Goal: Information Seeking & Learning: Learn about a topic

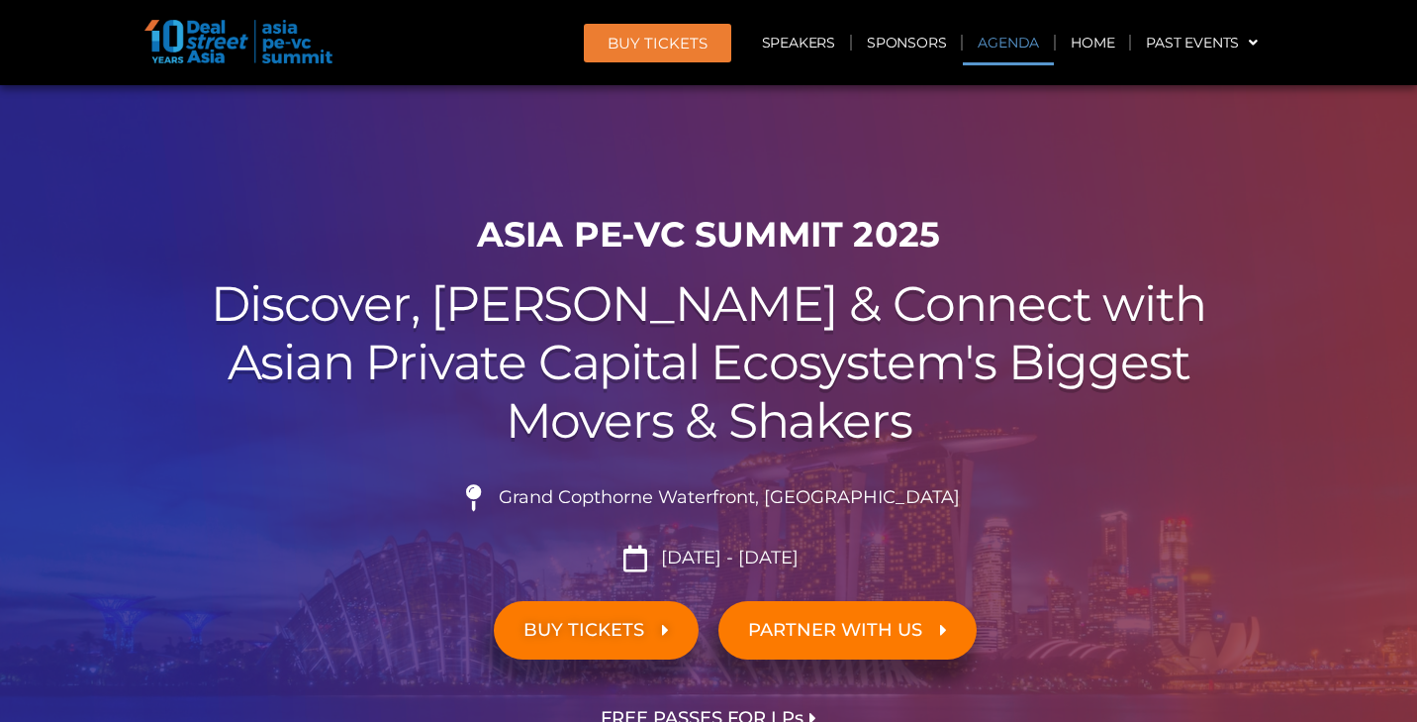
click at [1022, 43] on link "Agenda" at bounding box center [1008, 43] width 91 height 46
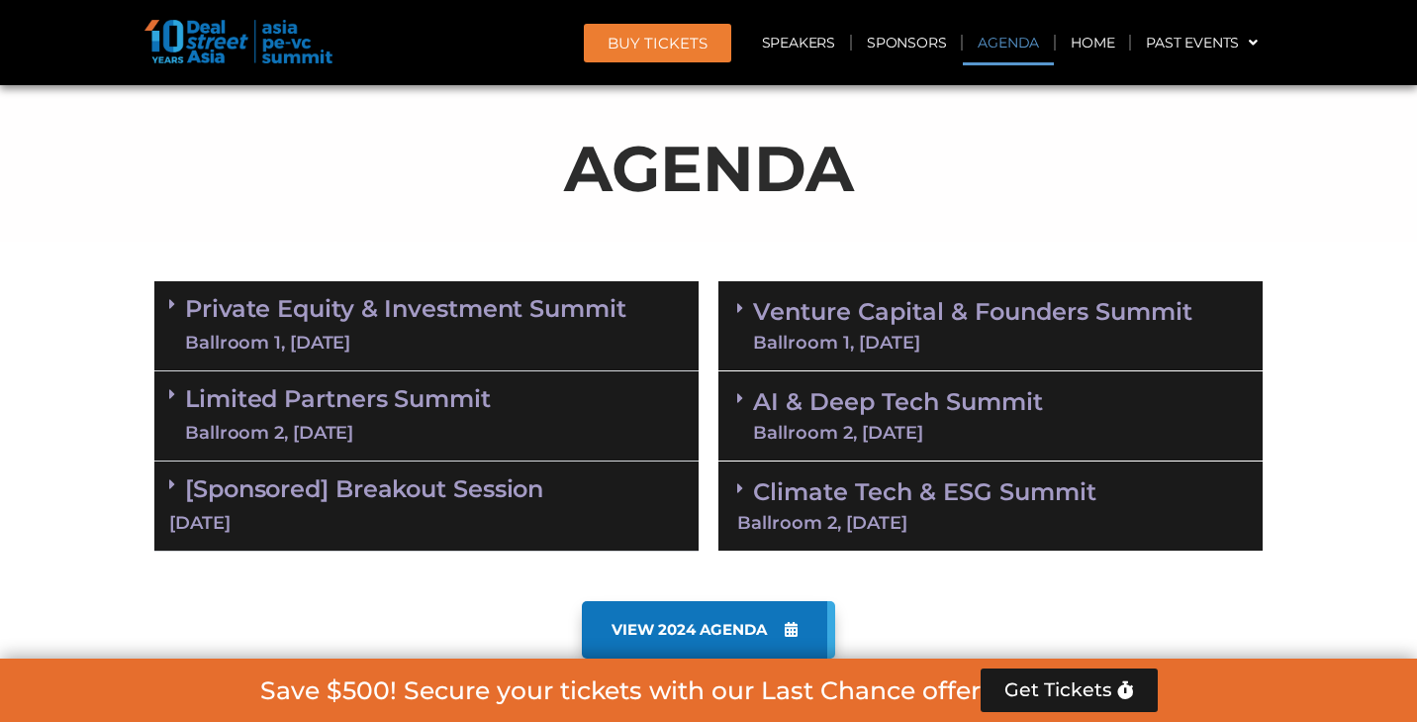
scroll to position [1032, 0]
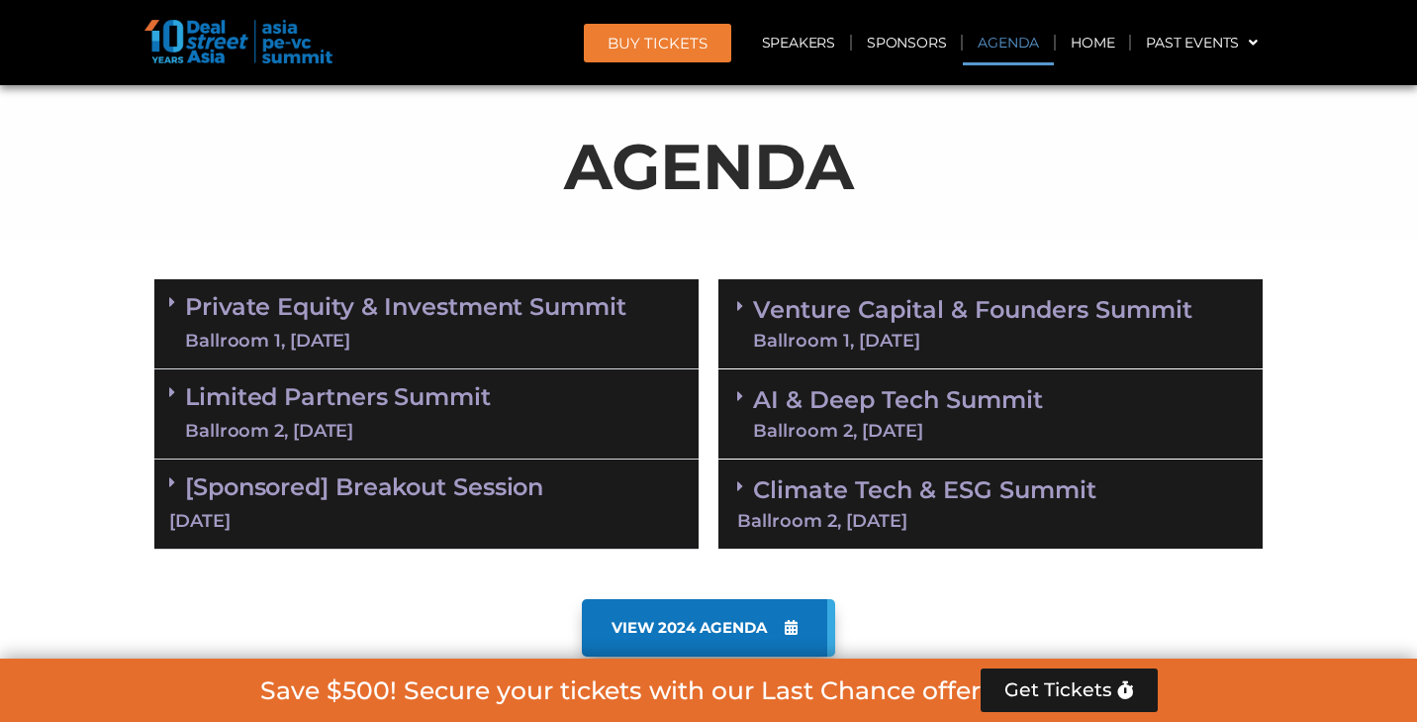
click at [446, 308] on link "Private Equity & Investment Summit Ballroom 1, 10 Sept" at bounding box center [405, 323] width 441 height 59
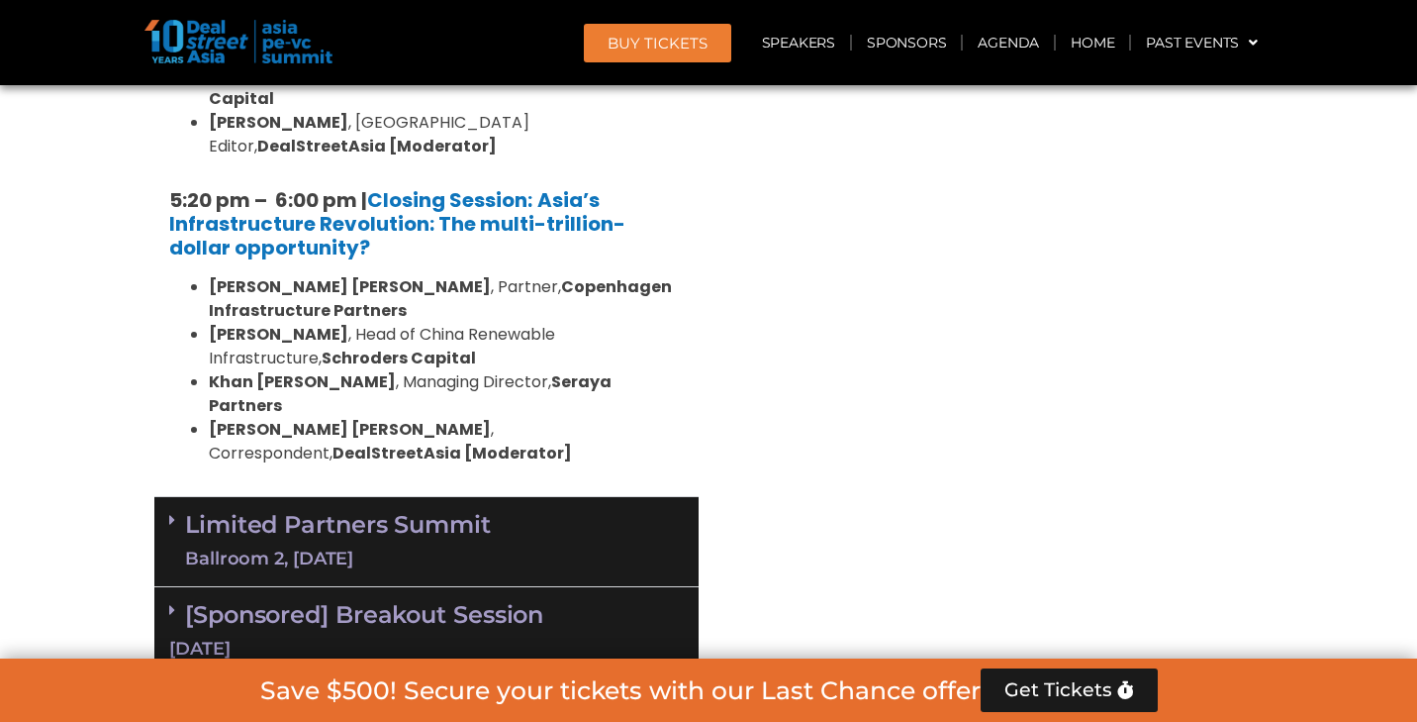
scroll to position [3994, 0]
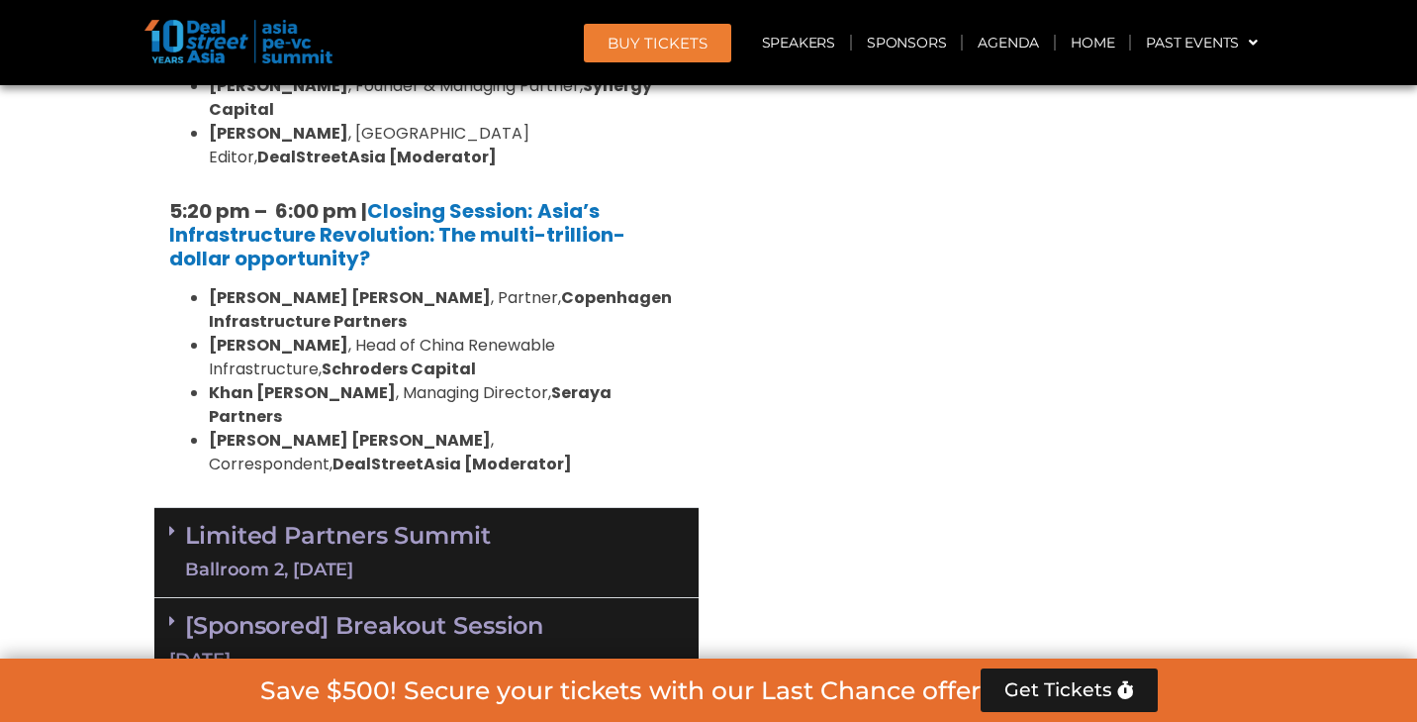
click at [440, 557] on div "Ballroom 2, 10 Sept" at bounding box center [338, 569] width 306 height 25
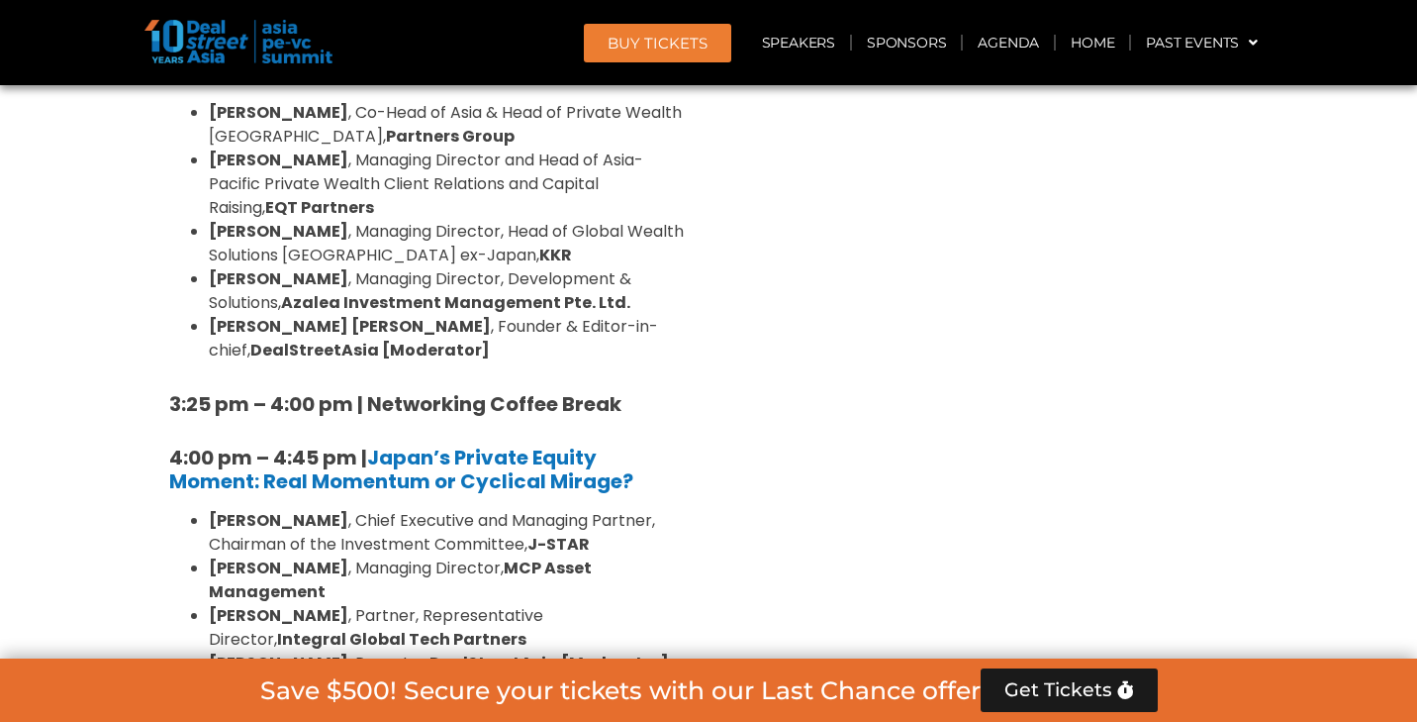
scroll to position [5721, 0]
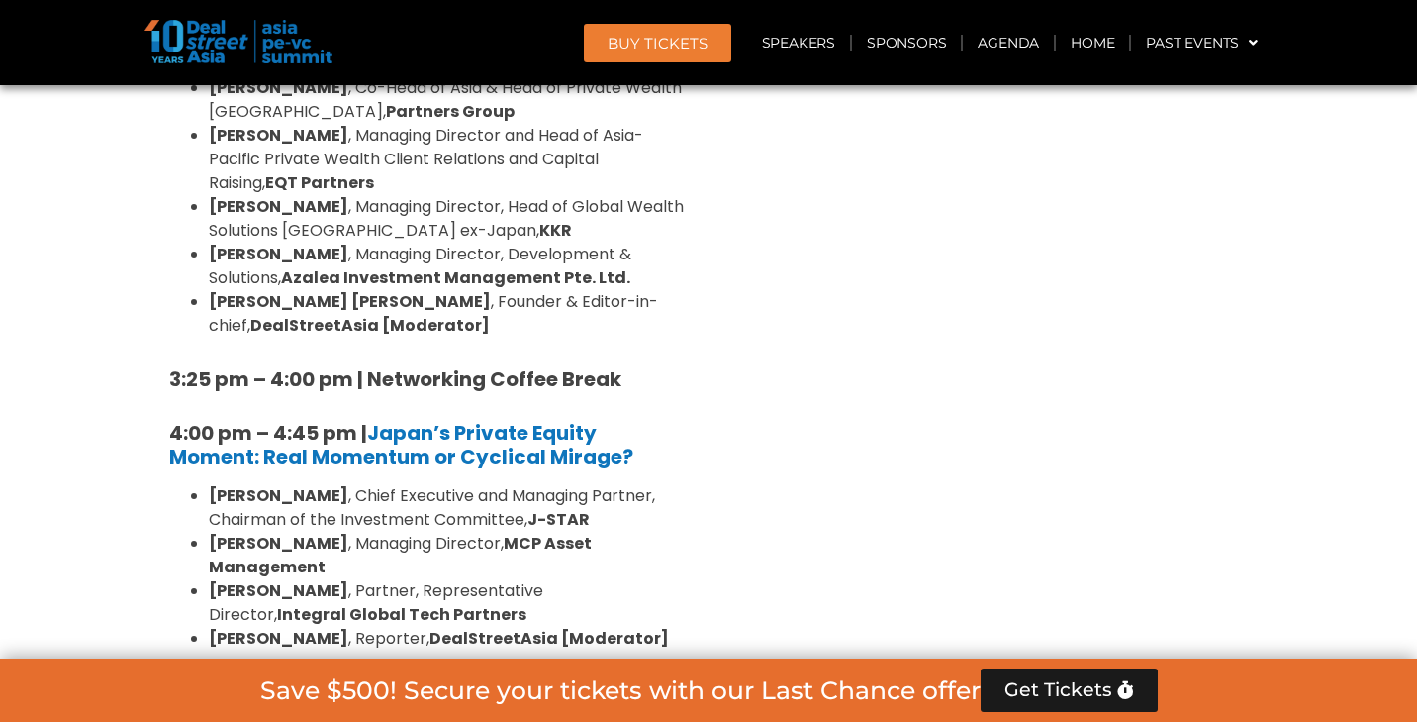
drag, startPoint x: 165, startPoint y: 211, endPoint x: 370, endPoint y: 447, distance: 312.9
copy div "4:45 pm to 5:30 pm | Closing Session: The case for emerging fund managers Vishn…"
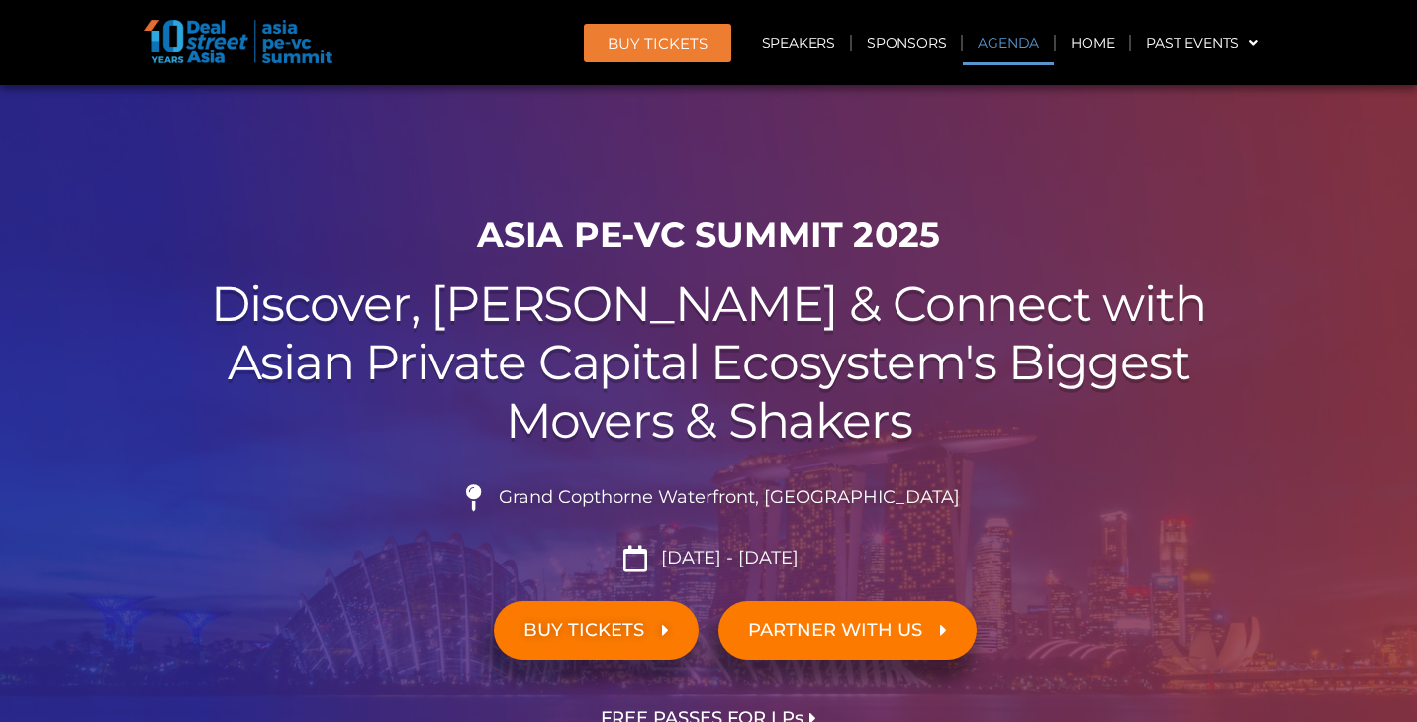
click at [1001, 43] on link "Agenda" at bounding box center [1008, 43] width 91 height 46
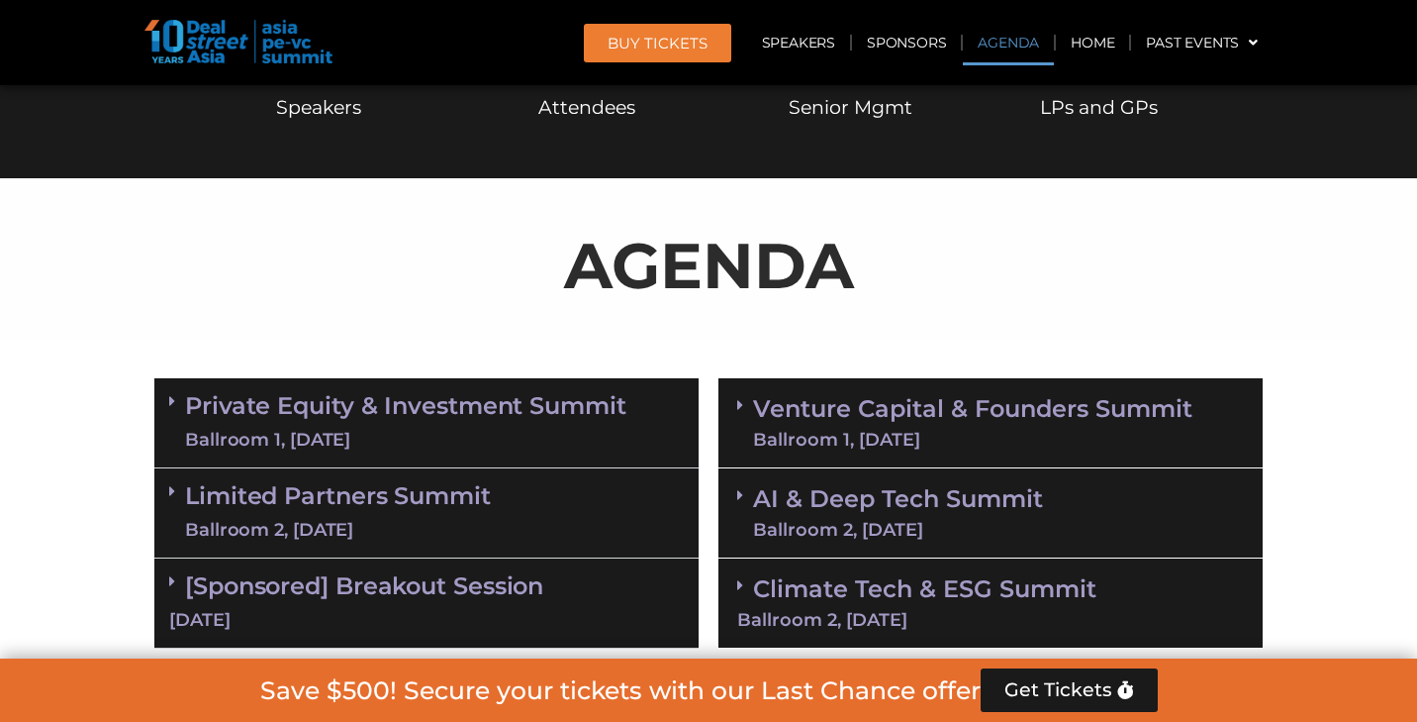
scroll to position [1032, 0]
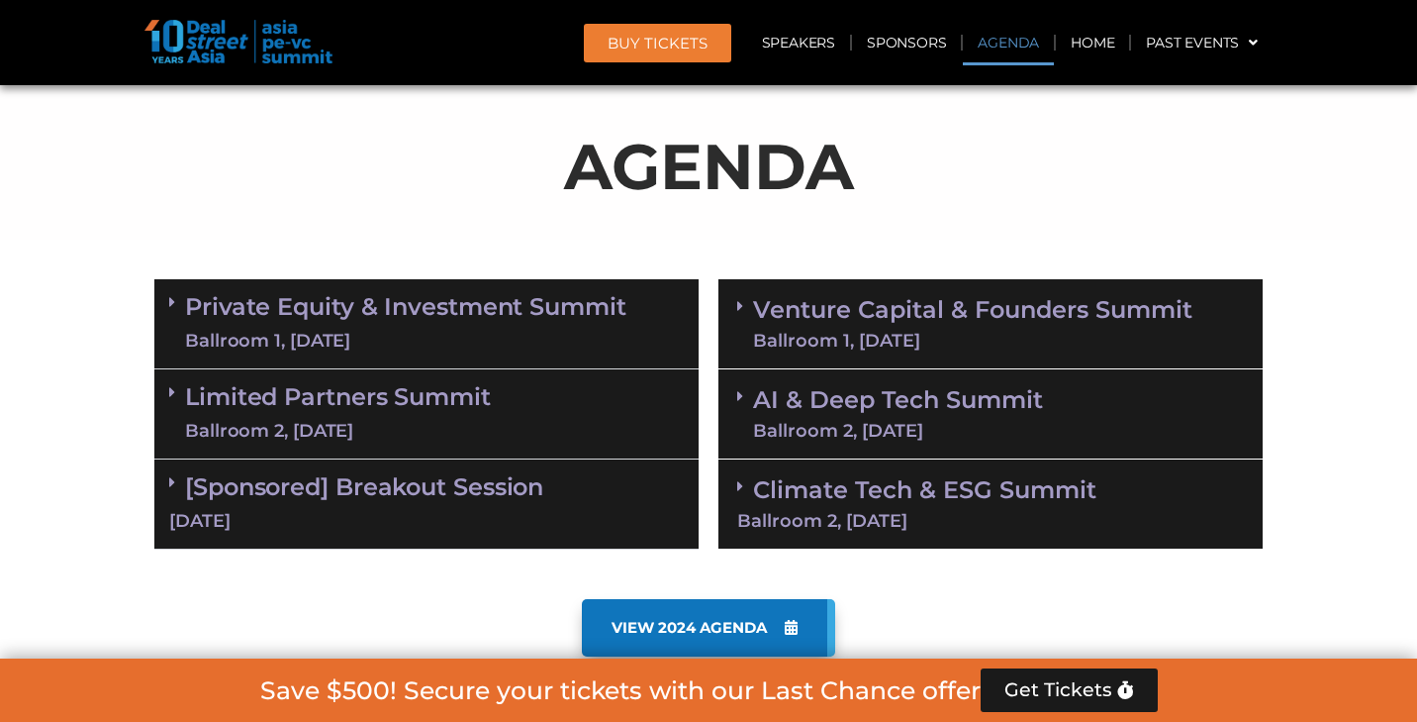
click at [894, 332] on div "Ballroom 1, 11 Sept" at bounding box center [972, 341] width 439 height 18
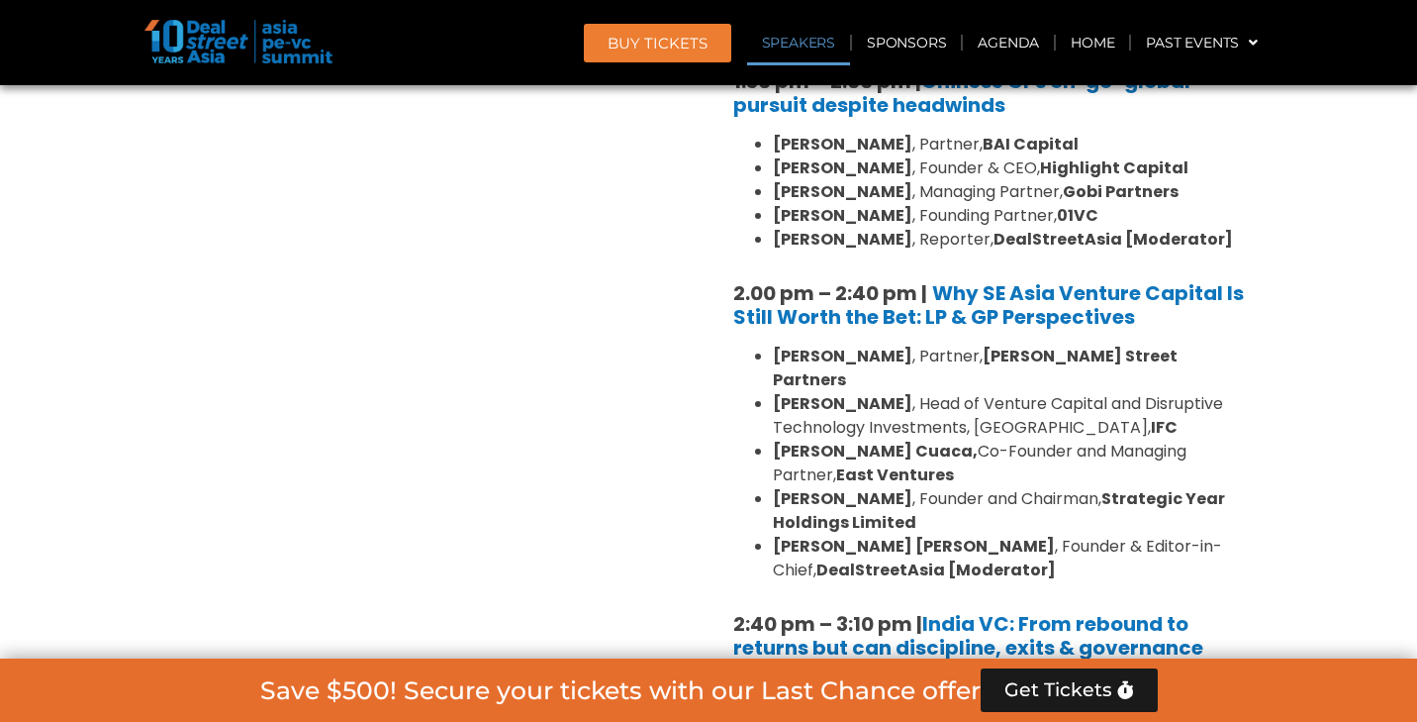
scroll to position [2394, 0]
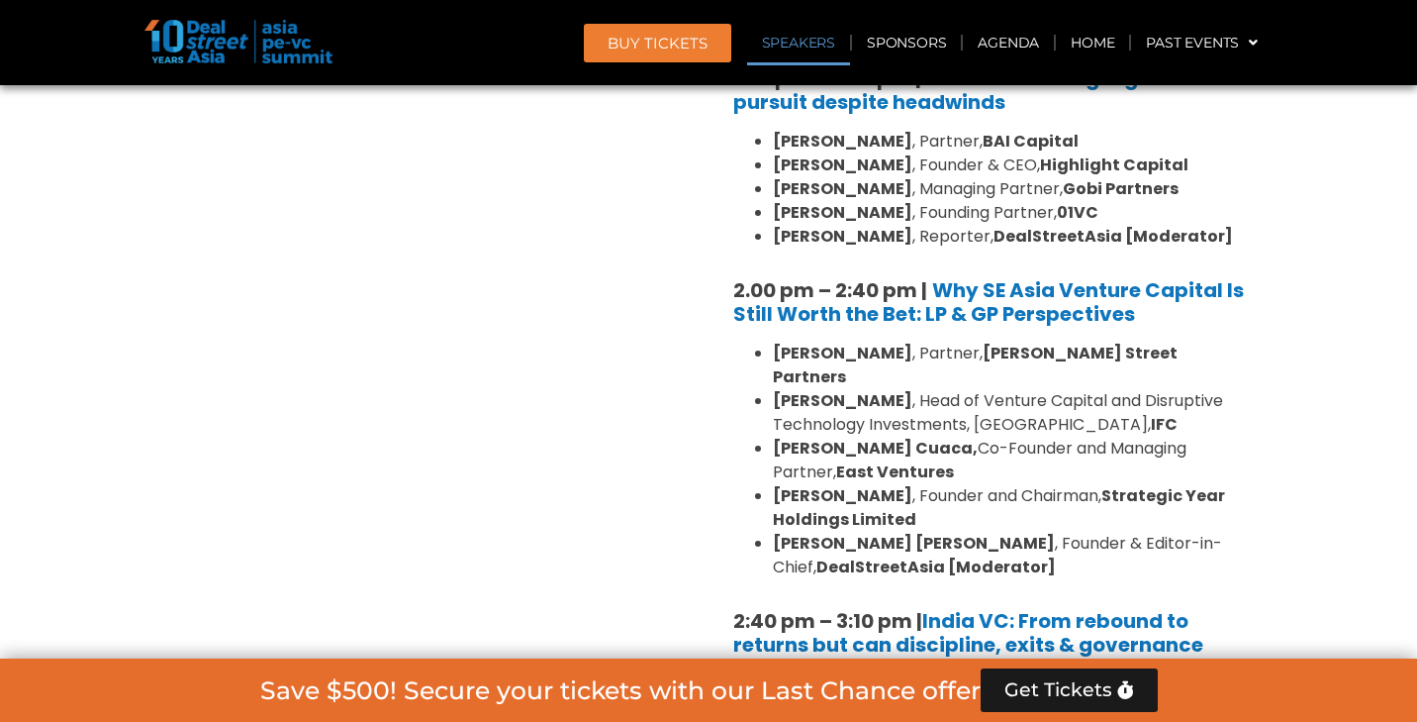
click at [893, 276] on strong "2.00 pm – 2:40 pm |" at bounding box center [830, 290] width 194 height 28
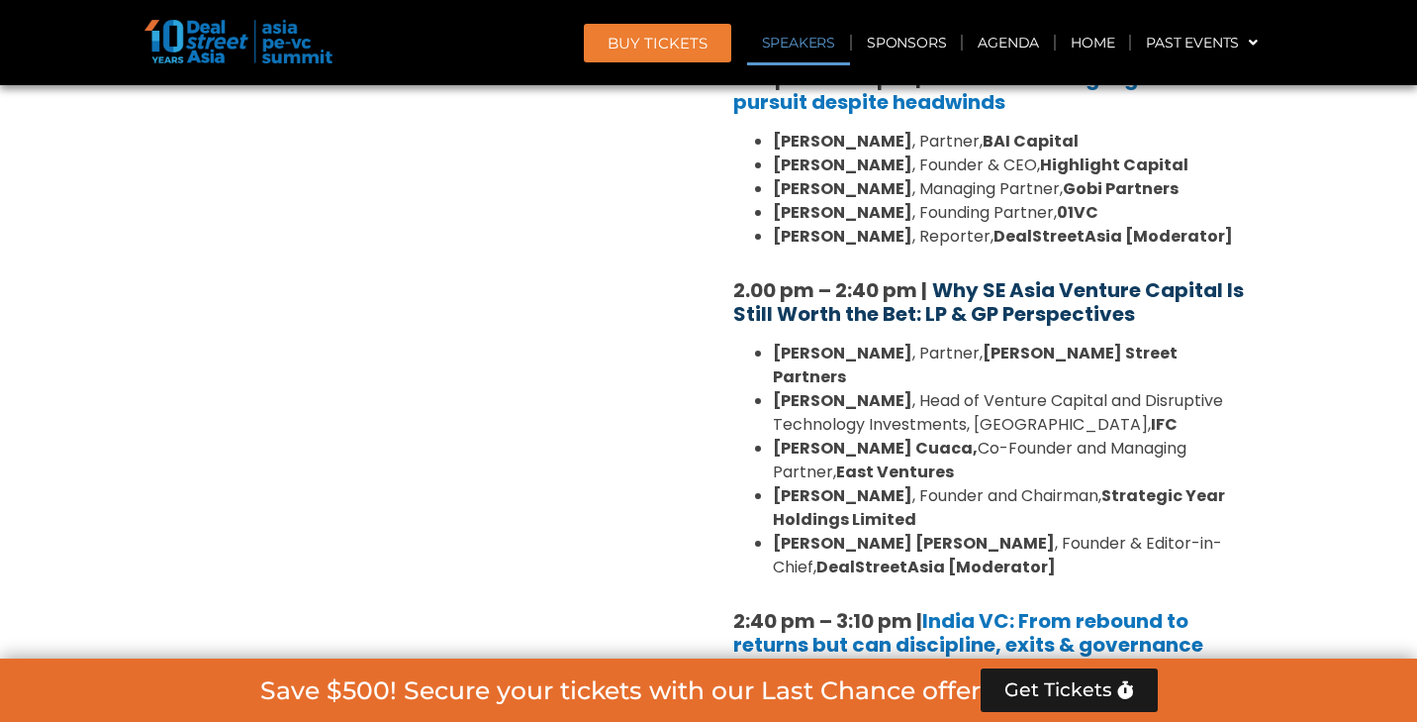
click at [975, 276] on b "Why SE Asia Venture Capital Is Still Worth the Bet: LP & GP Perspectives" at bounding box center [988, 301] width 511 height 51
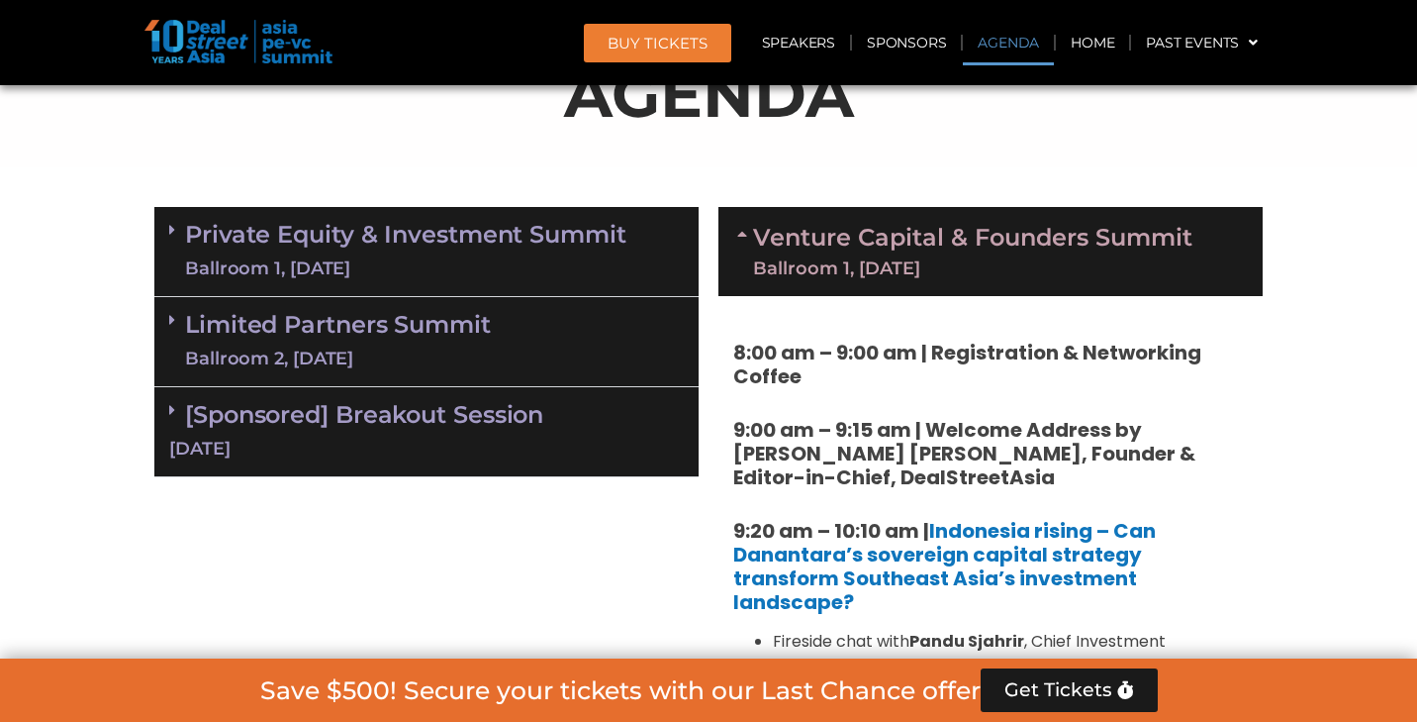
scroll to position [1030, 0]
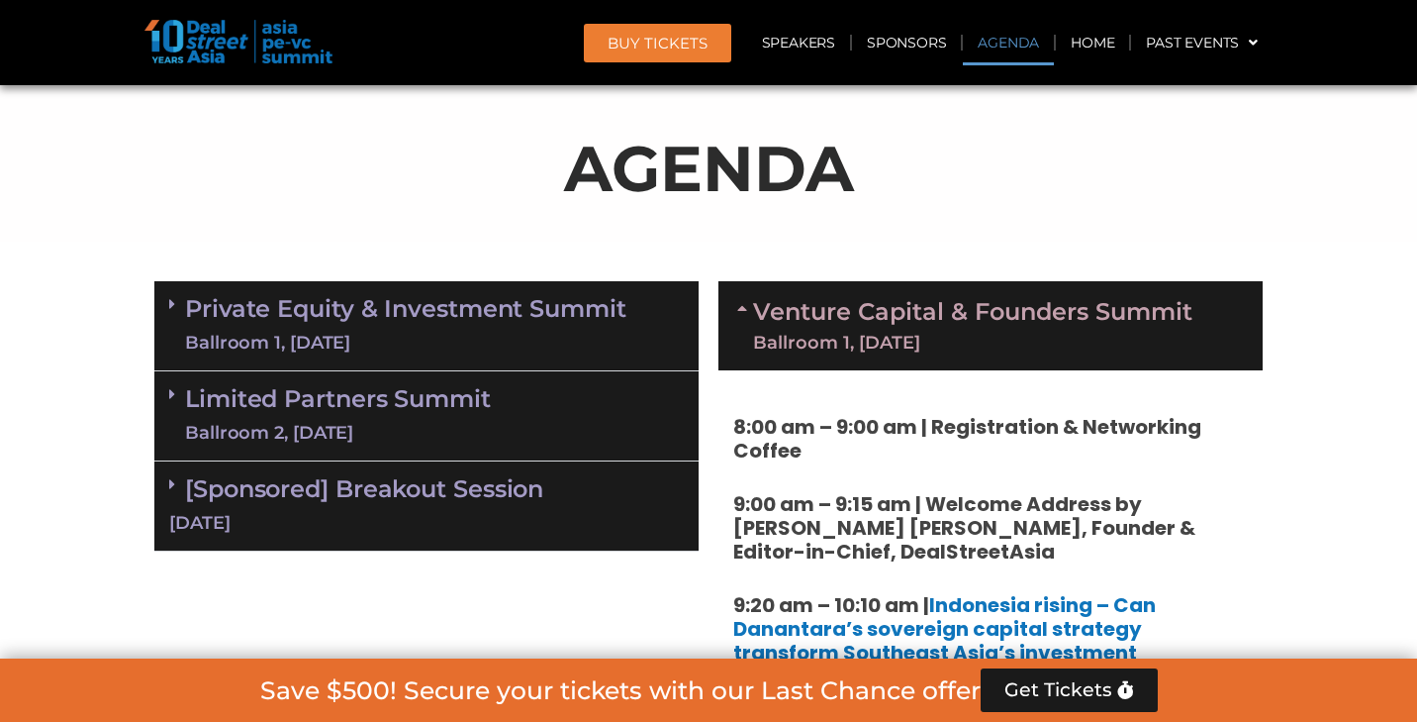
click at [417, 404] on link "Limited Partners Summit Ballroom 2, 10 Sept" at bounding box center [338, 415] width 306 height 59
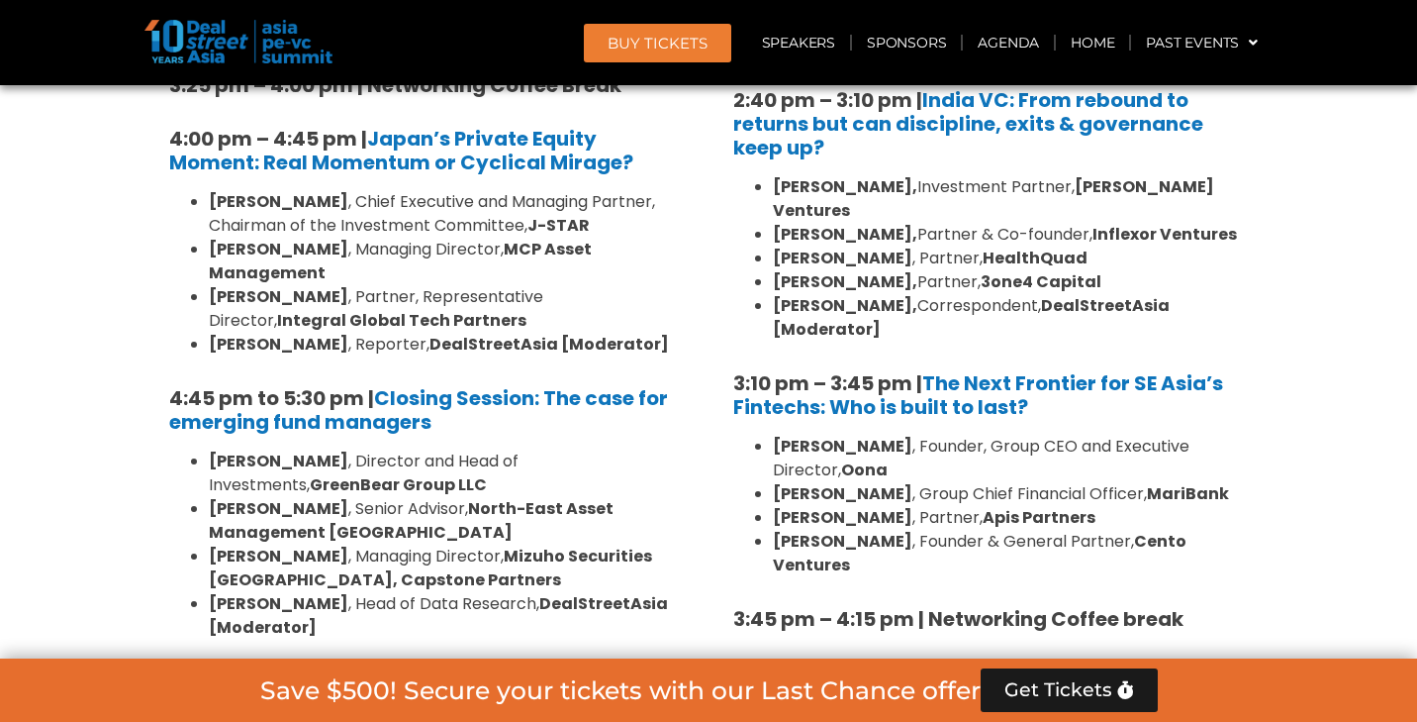
scroll to position [2879, 0]
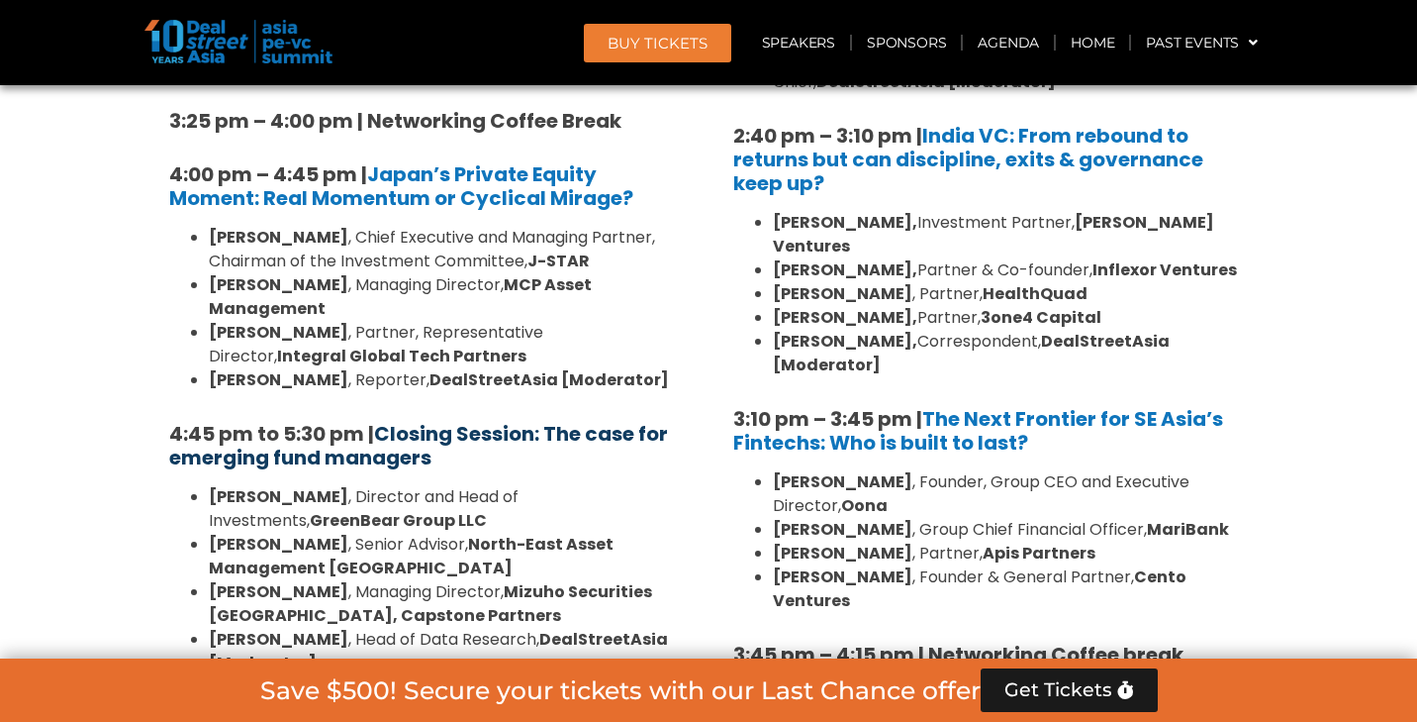
click at [391, 420] on link "Closing Session: The case for emerging fund managers" at bounding box center [418, 445] width 499 height 51
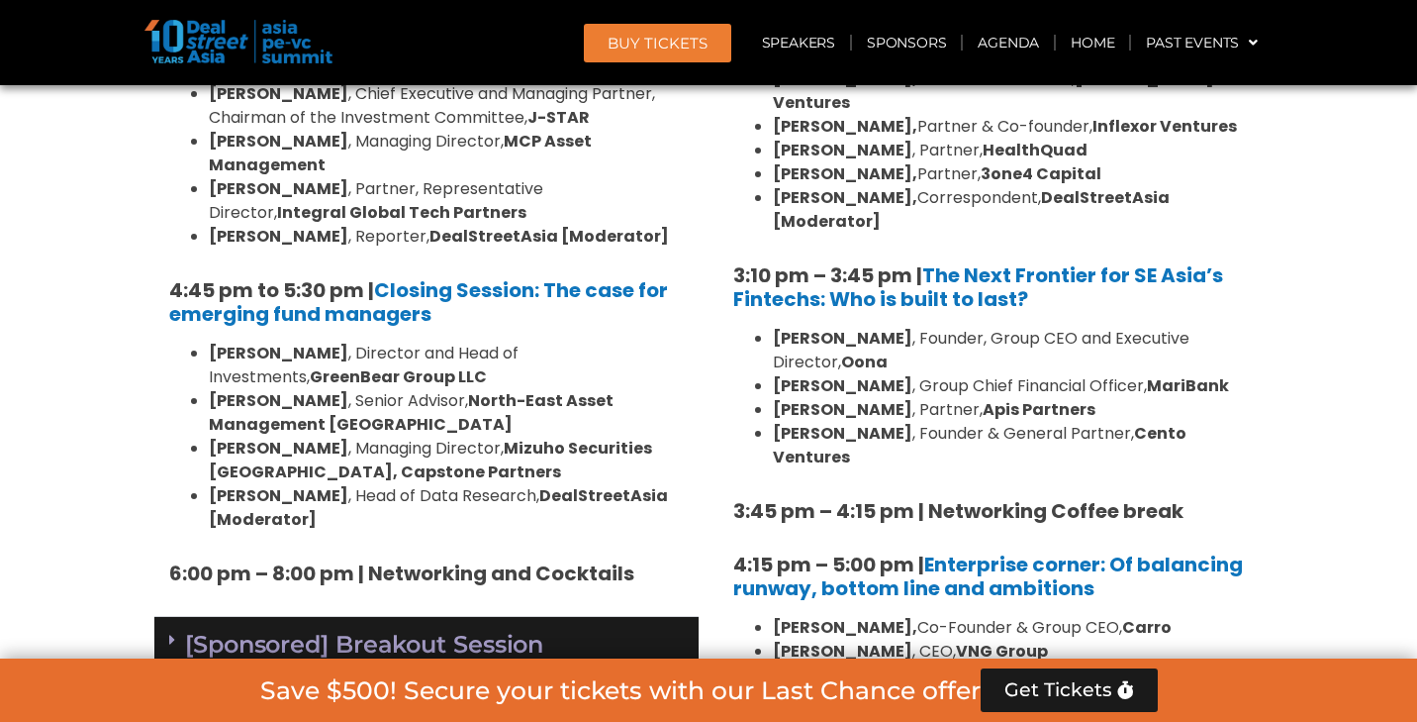
scroll to position [3000, 0]
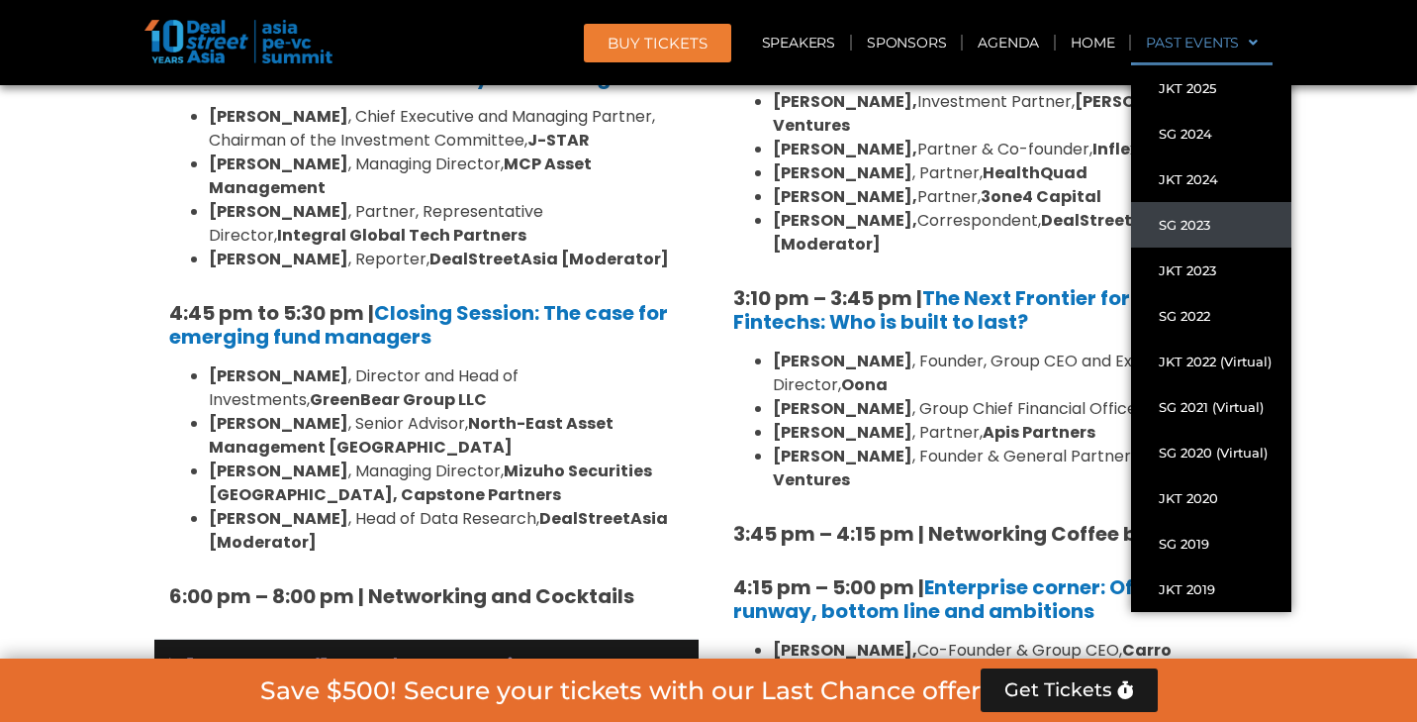
click at [1199, 224] on link "SG 2023" at bounding box center [1211, 225] width 160 height 46
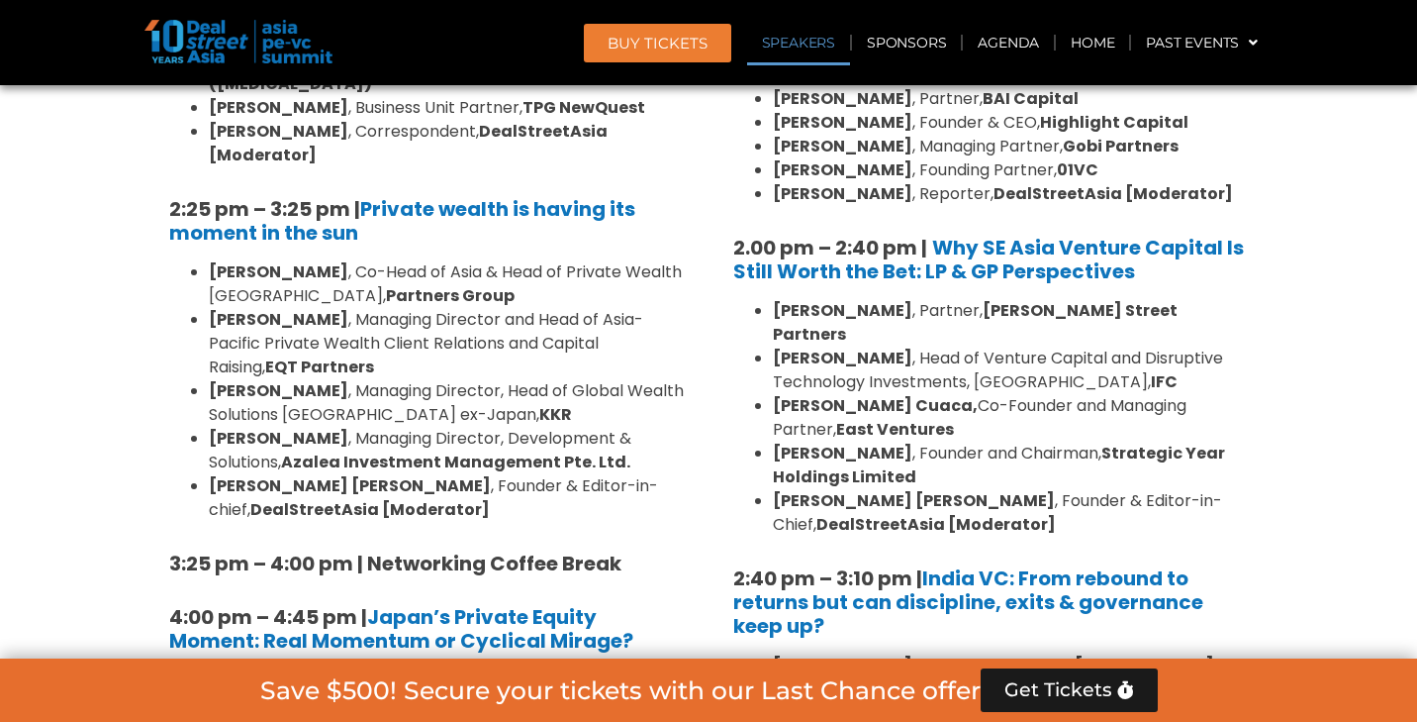
scroll to position [2177, 0]
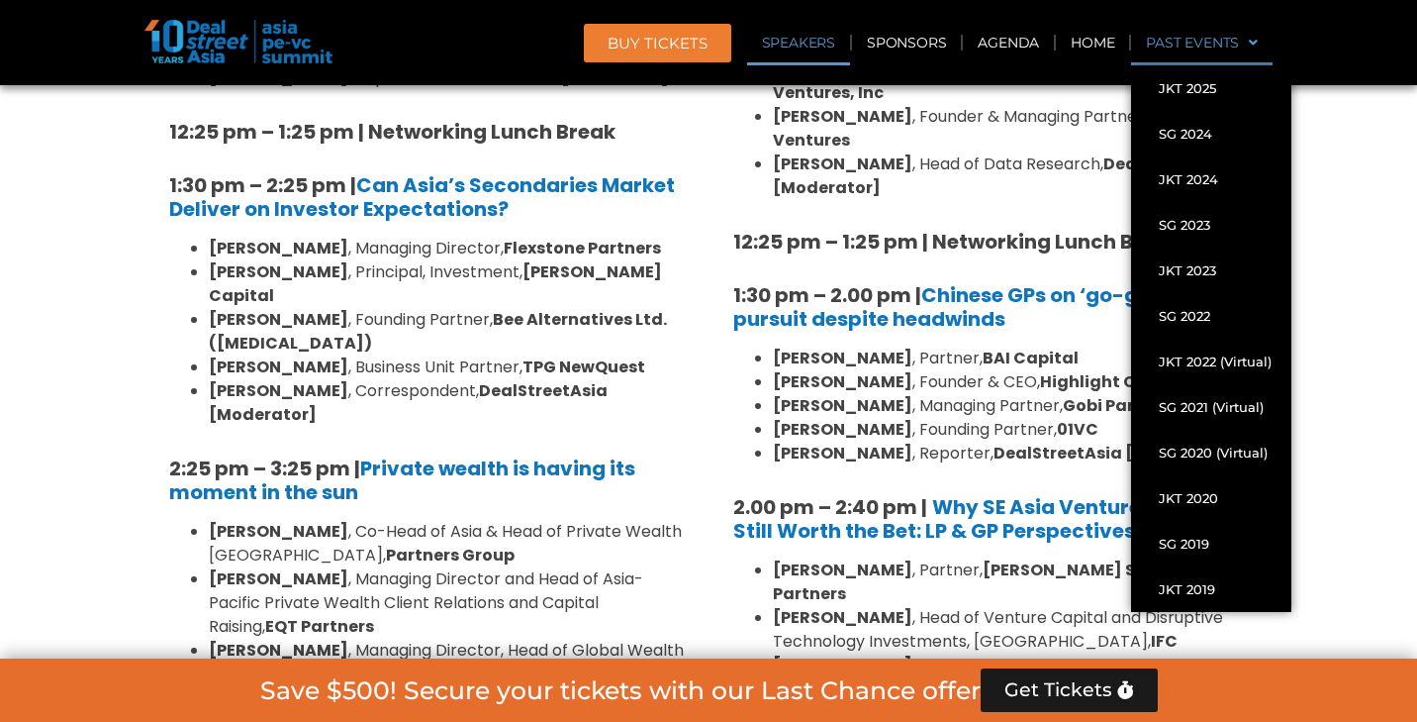
click at [1259, 38] on link "Past Events" at bounding box center [1202, 43] width 142 height 46
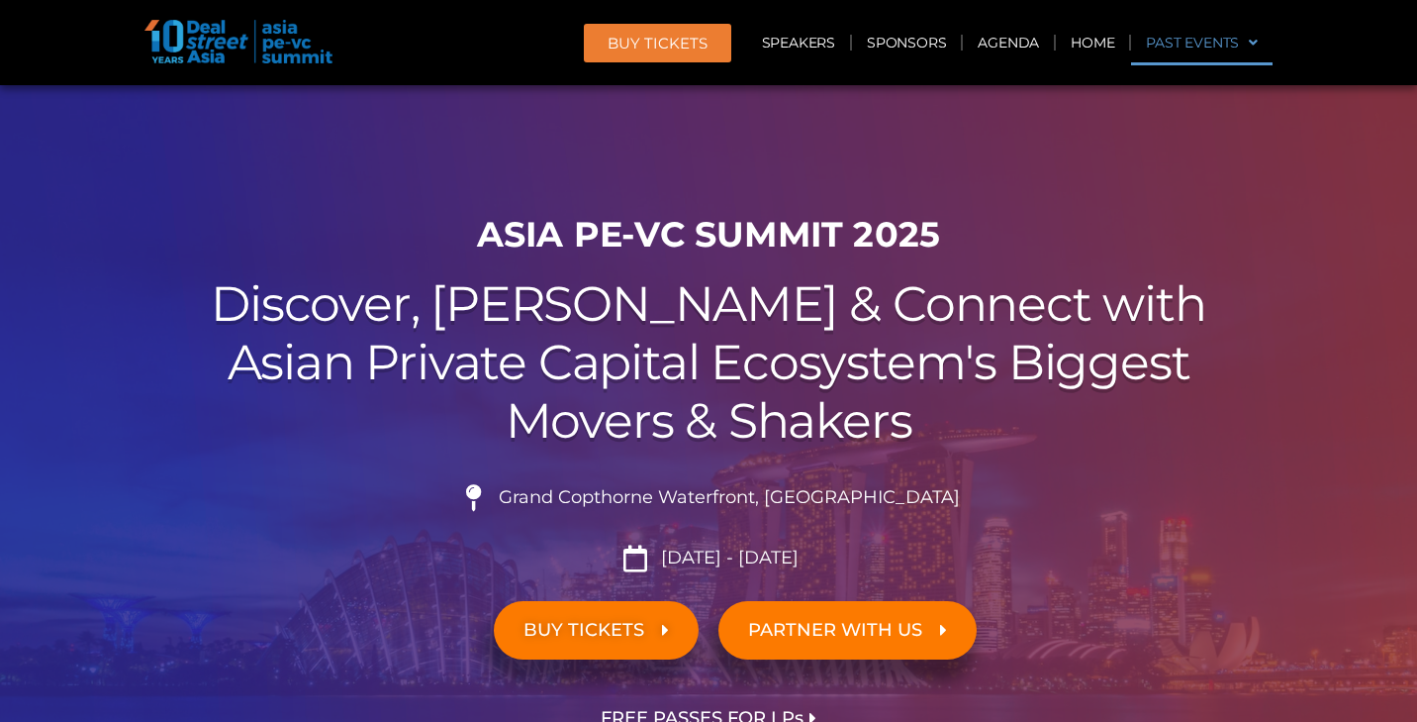
click at [1255, 39] on span at bounding box center [1248, 43] width 19 height 34
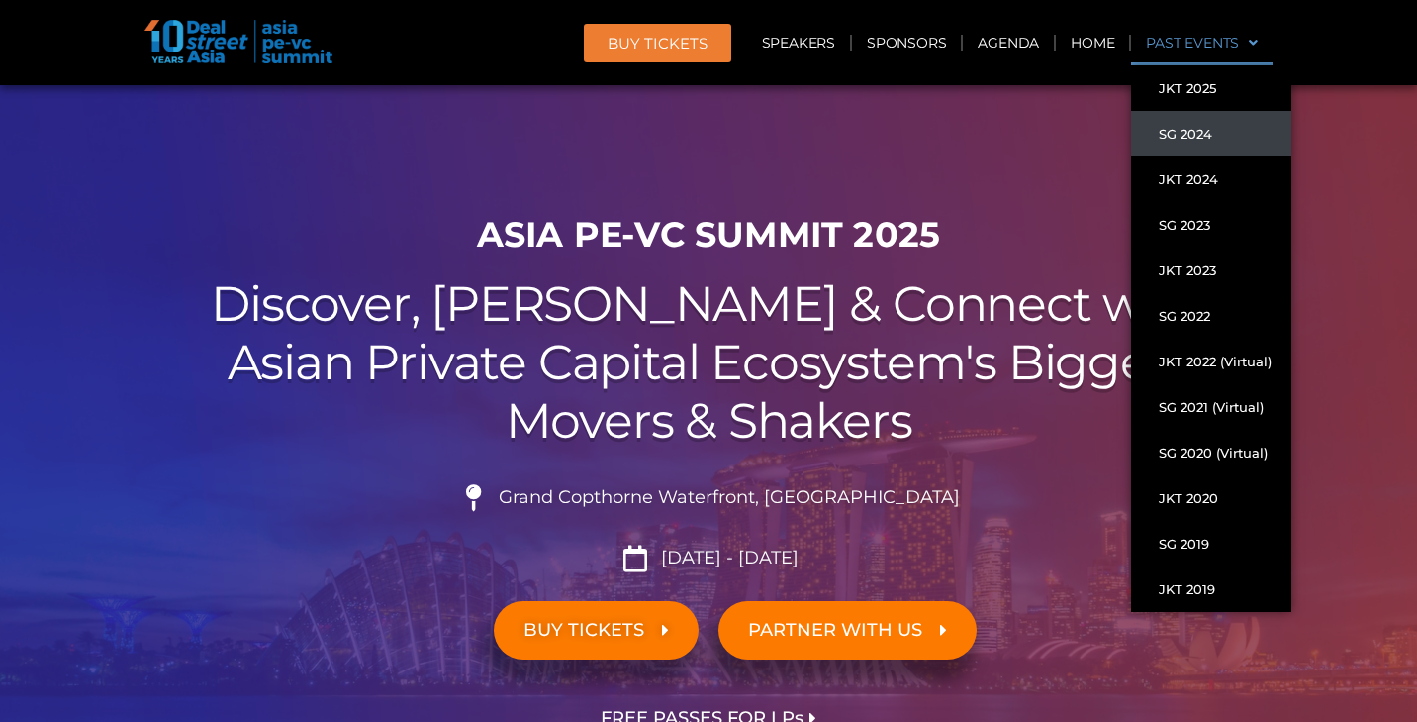
click at [1202, 140] on link "SG 2024" at bounding box center [1211, 134] width 160 height 46
click at [1257, 43] on span at bounding box center [1248, 43] width 19 height 34
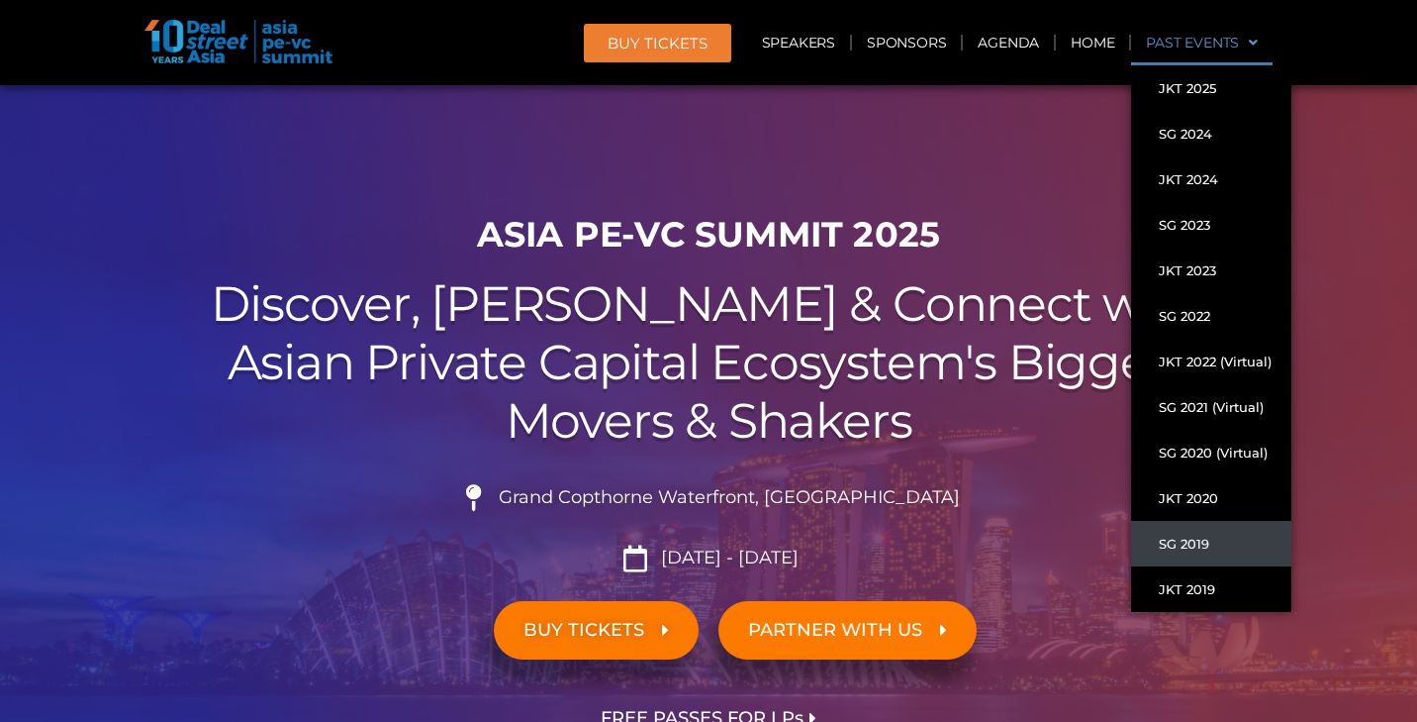
click at [1206, 544] on link "SG 2019" at bounding box center [1211, 544] width 160 height 46
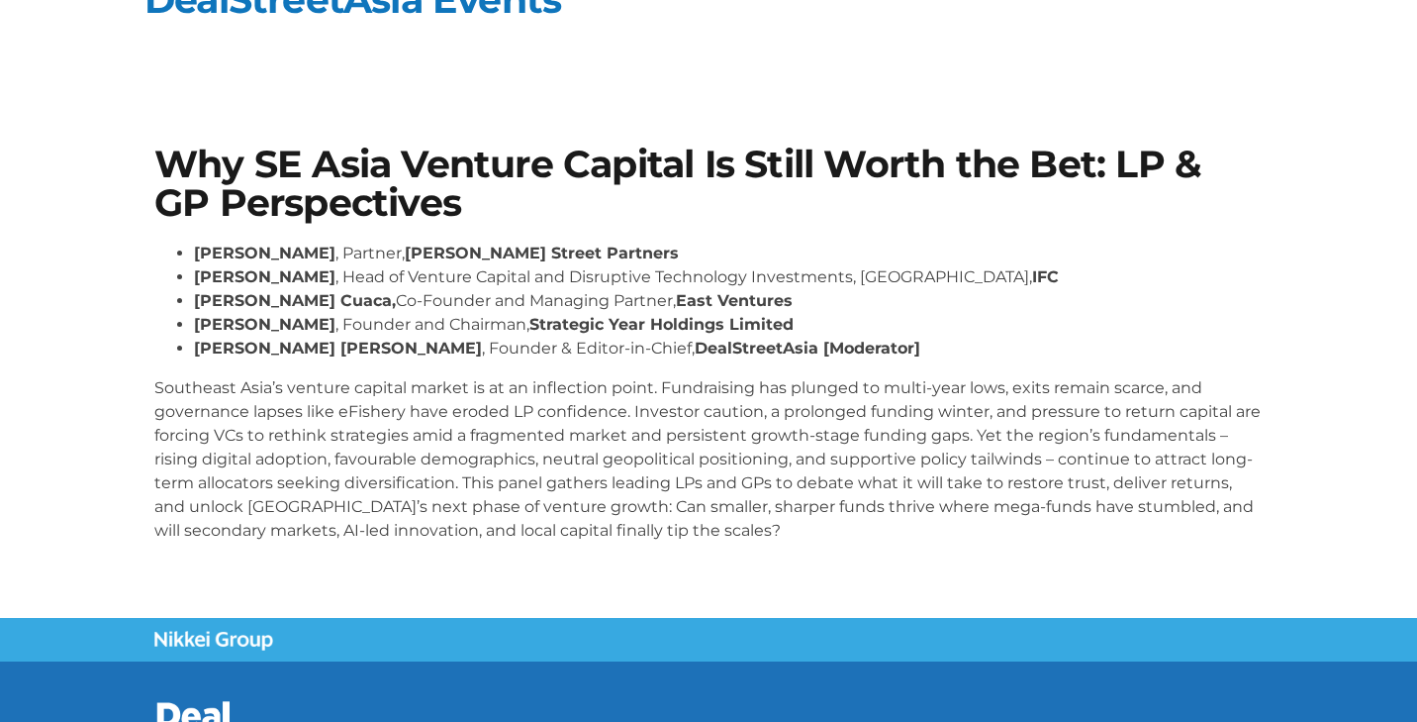
scroll to position [43, 0]
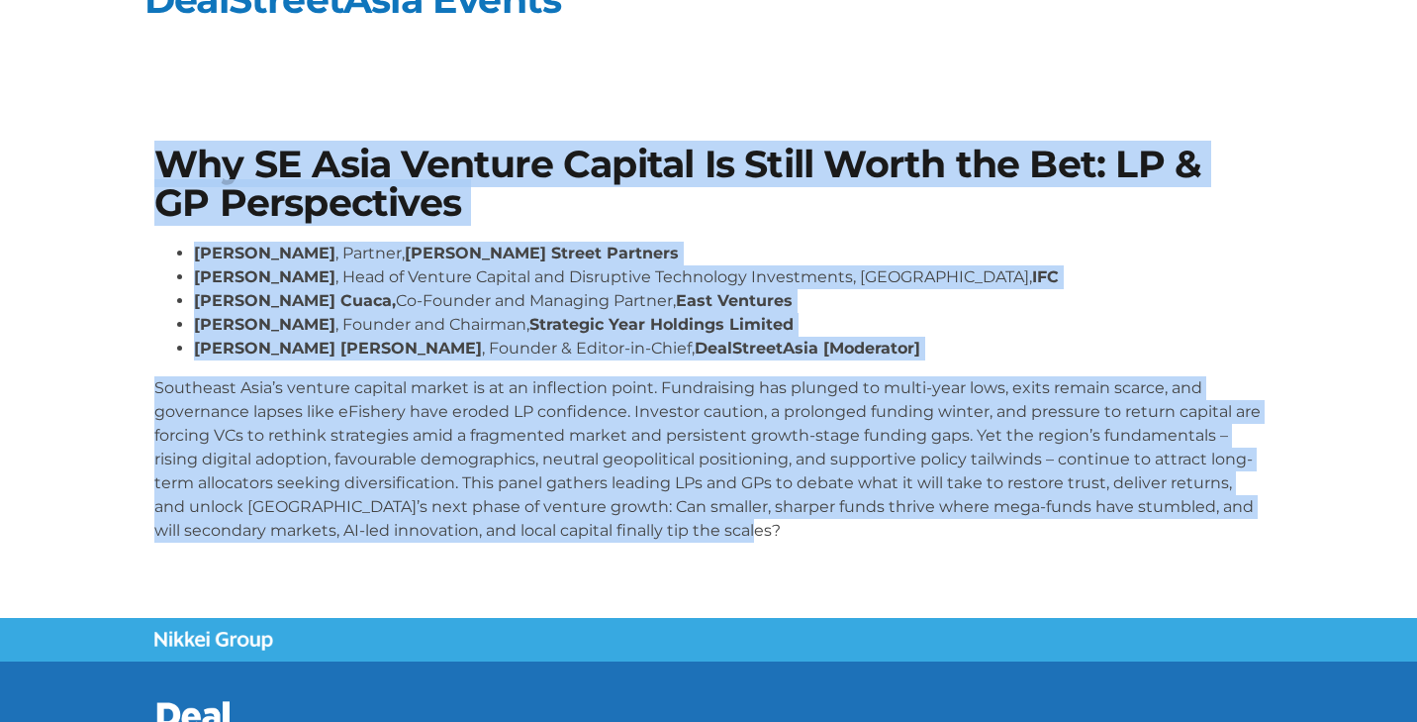
drag, startPoint x: 157, startPoint y: 149, endPoint x: 795, endPoint y: 554, distance: 755.1
click at [795, 554] on div "Why SE Asia Venture Capital Is Still Worth the Bet: LP & GP Perspectives Sunil …" at bounding box center [709, 352] width 1128 height 433
copy div "Why SE Asia Venture Capital Is Still Worth the Bet: LP & GP Perspectives Sunil …"
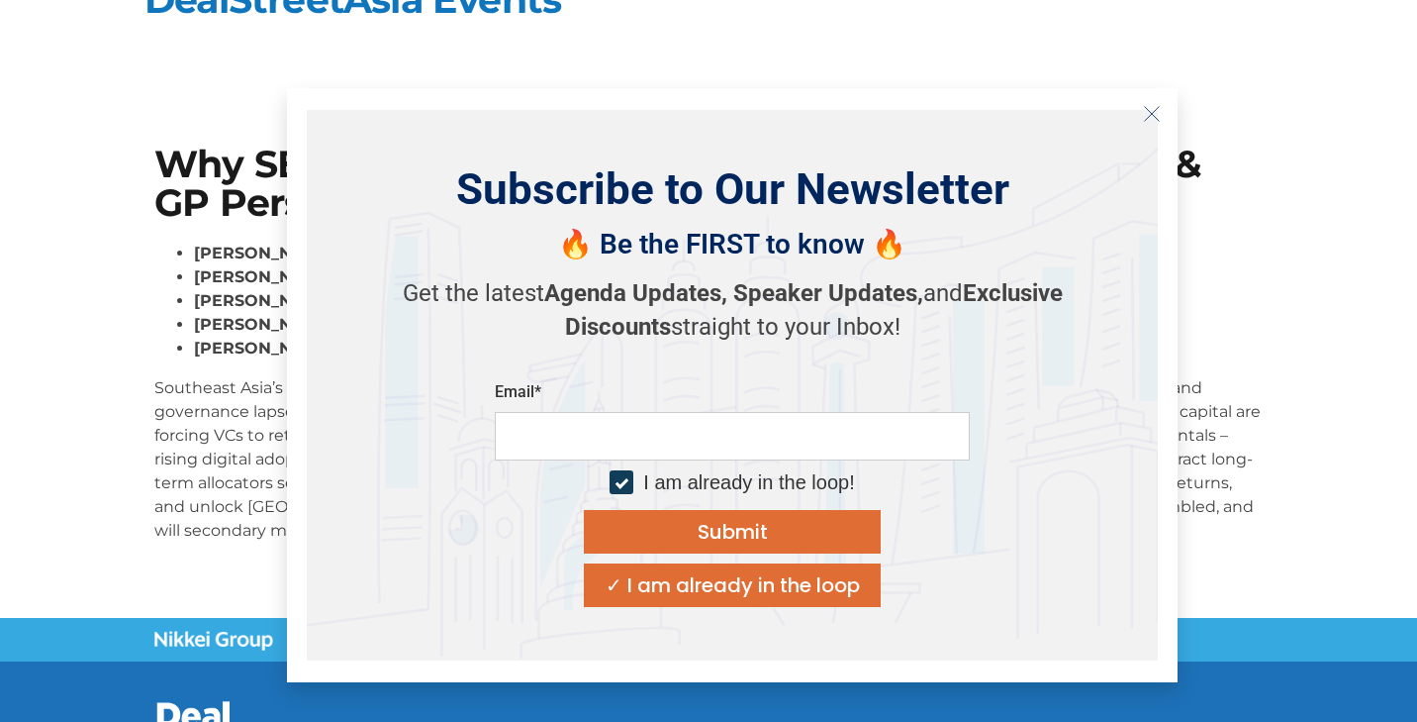
click at [1148, 116] on icon "Close" at bounding box center [1152, 114] width 18 height 18
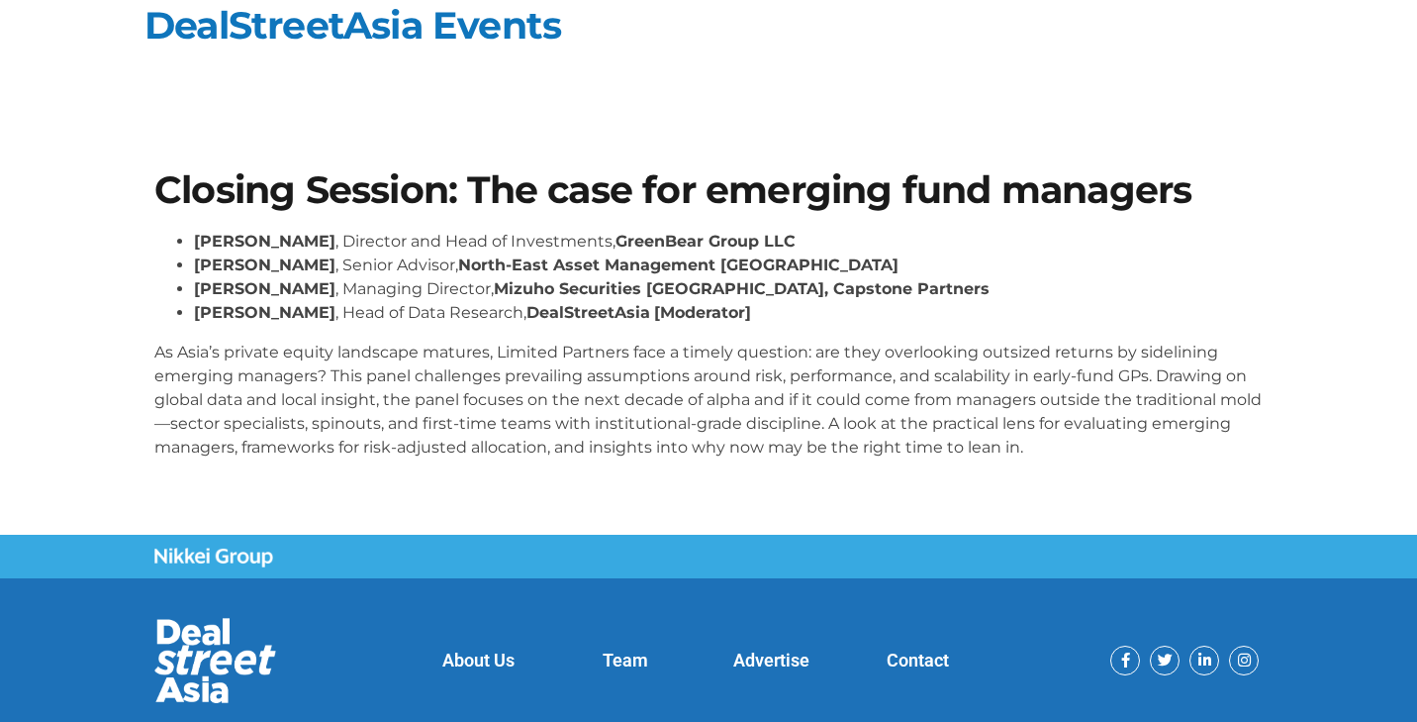
scroll to position [24, 0]
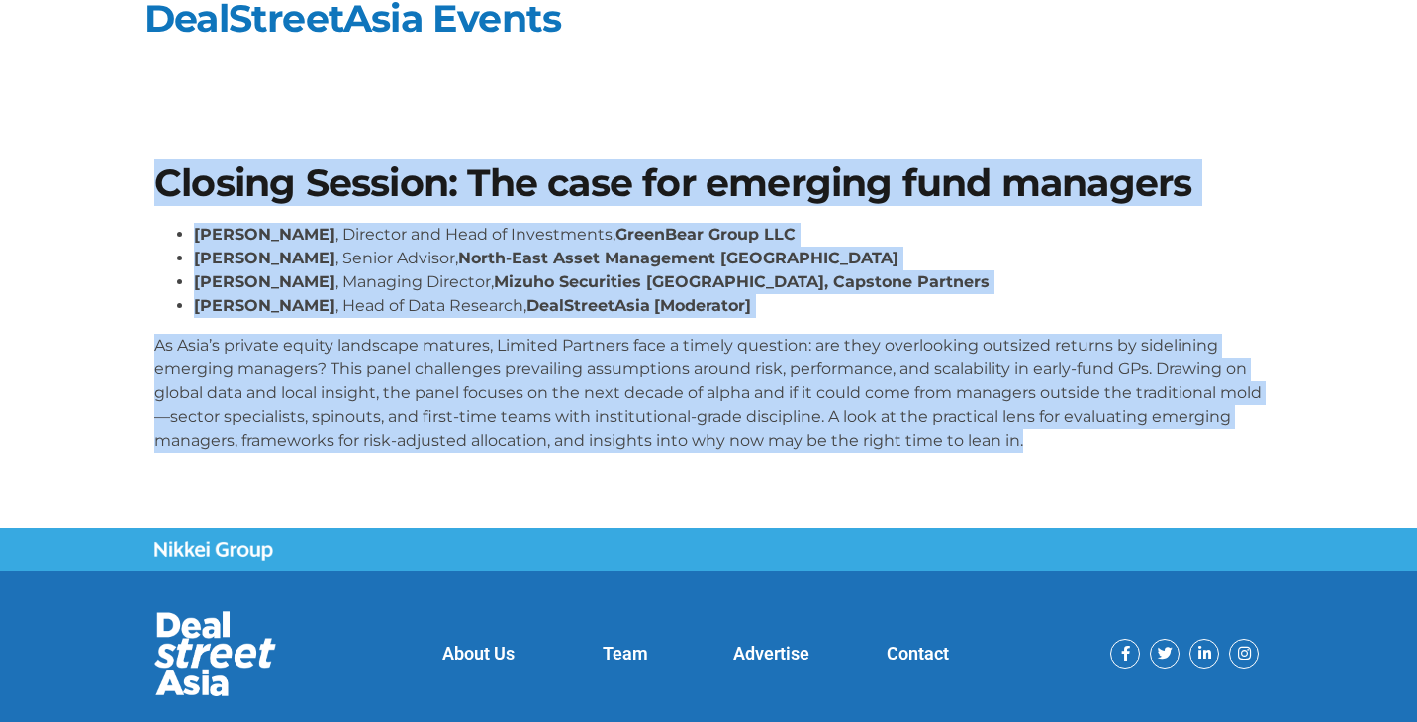
drag, startPoint x: 159, startPoint y: 177, endPoint x: 1143, endPoint y: 474, distance: 1027.6
click at [1143, 474] on div "Closing Session: The case for emerging fund managers [PERSON_NAME] , Director a…" at bounding box center [709, 315] width 1128 height 323
copy div "Closing Session: The case for emerging fund managers [PERSON_NAME] , Director a…"
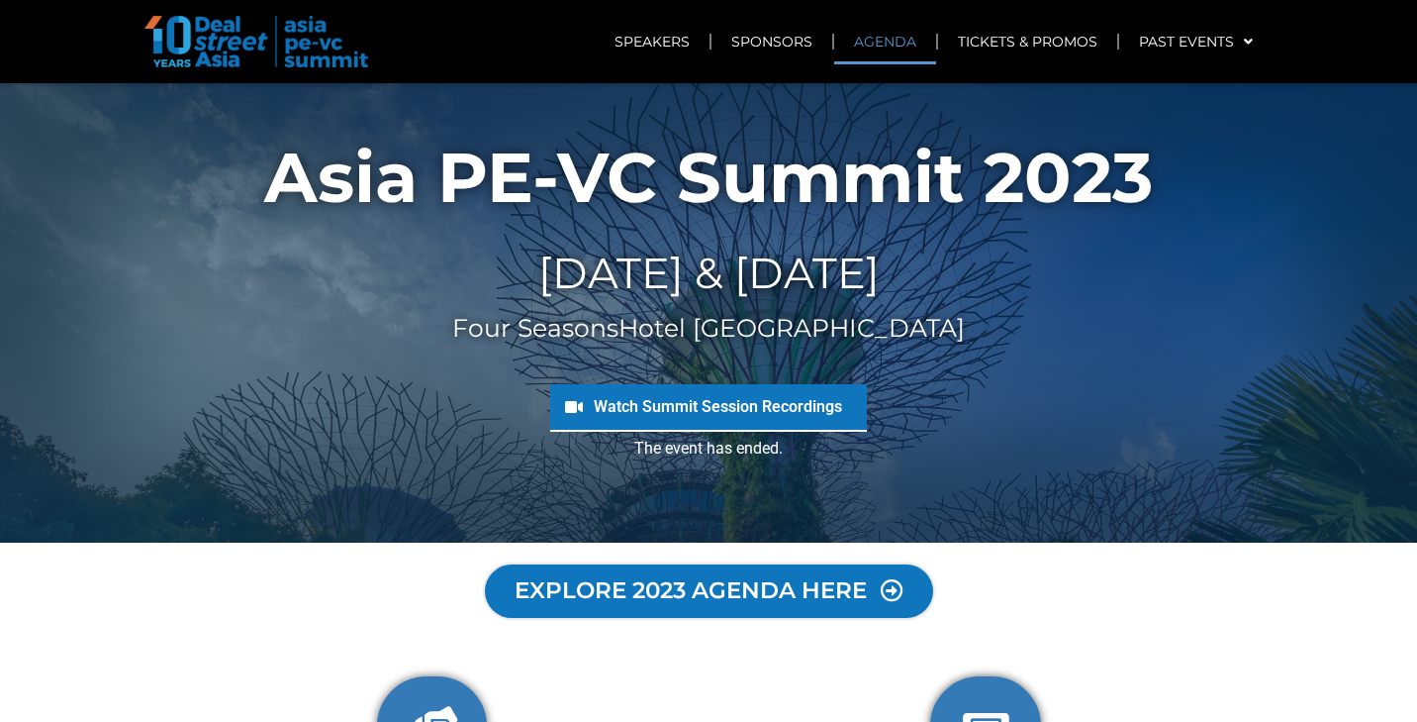
click at [871, 42] on link "AGENDA" at bounding box center [885, 42] width 102 height 46
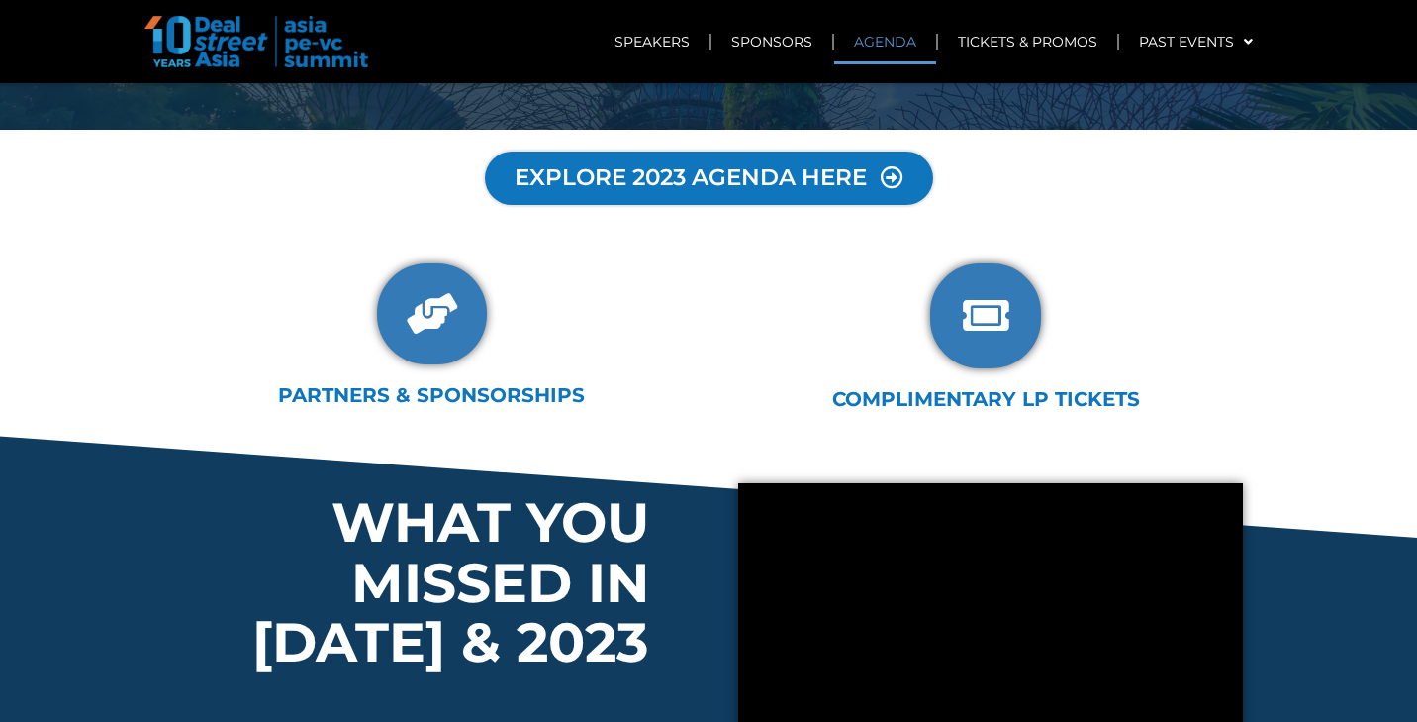
scroll to position [469, 0]
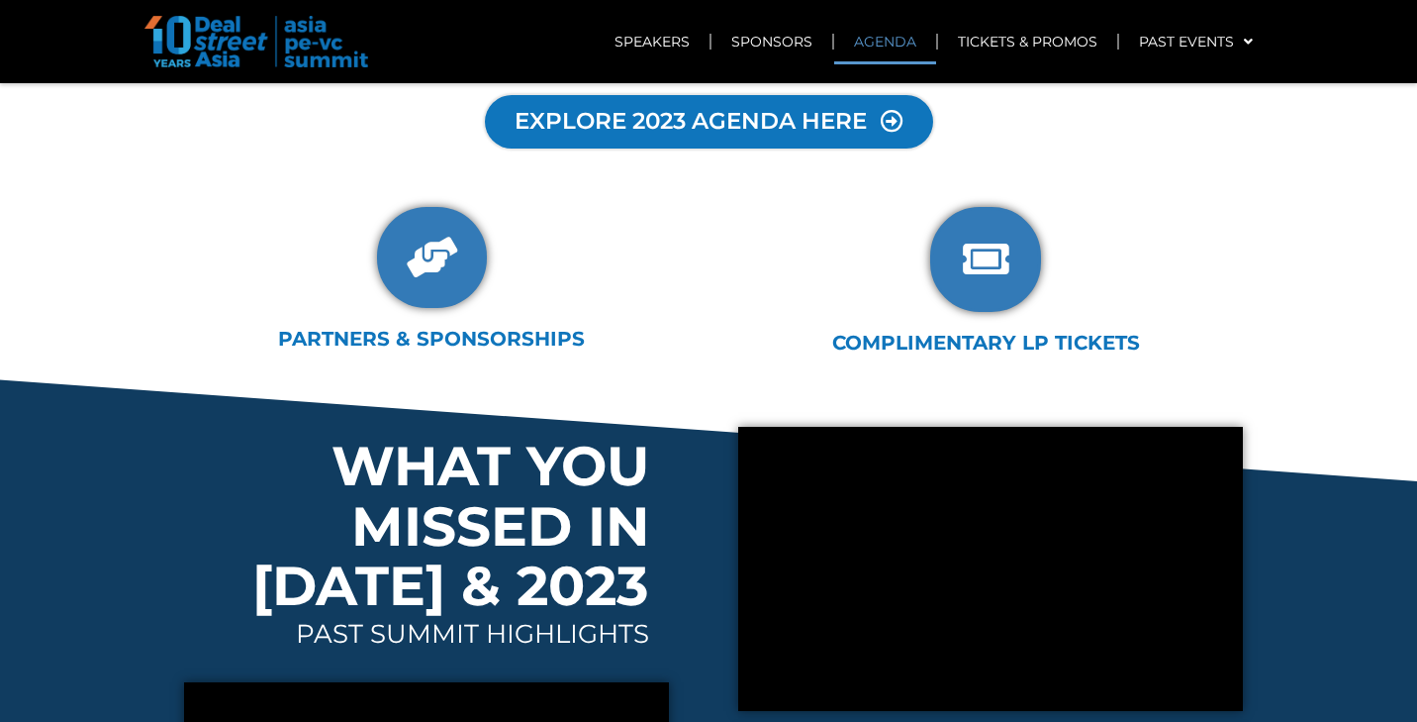
click at [747, 114] on span "EXPLORE 2023 AGENDA HERE" at bounding box center [691, 122] width 352 height 24
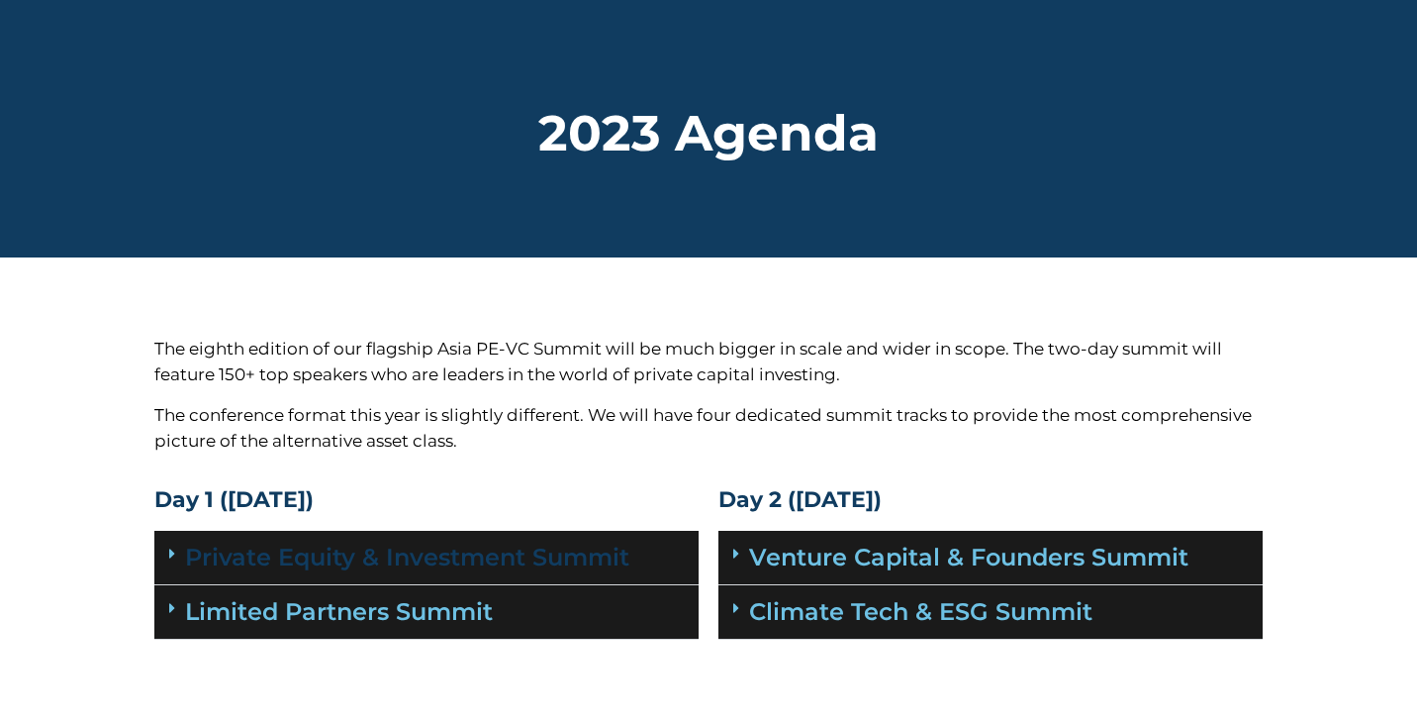
click at [490, 551] on link "Private Equity & Investment Summit" at bounding box center [407, 556] width 444 height 29
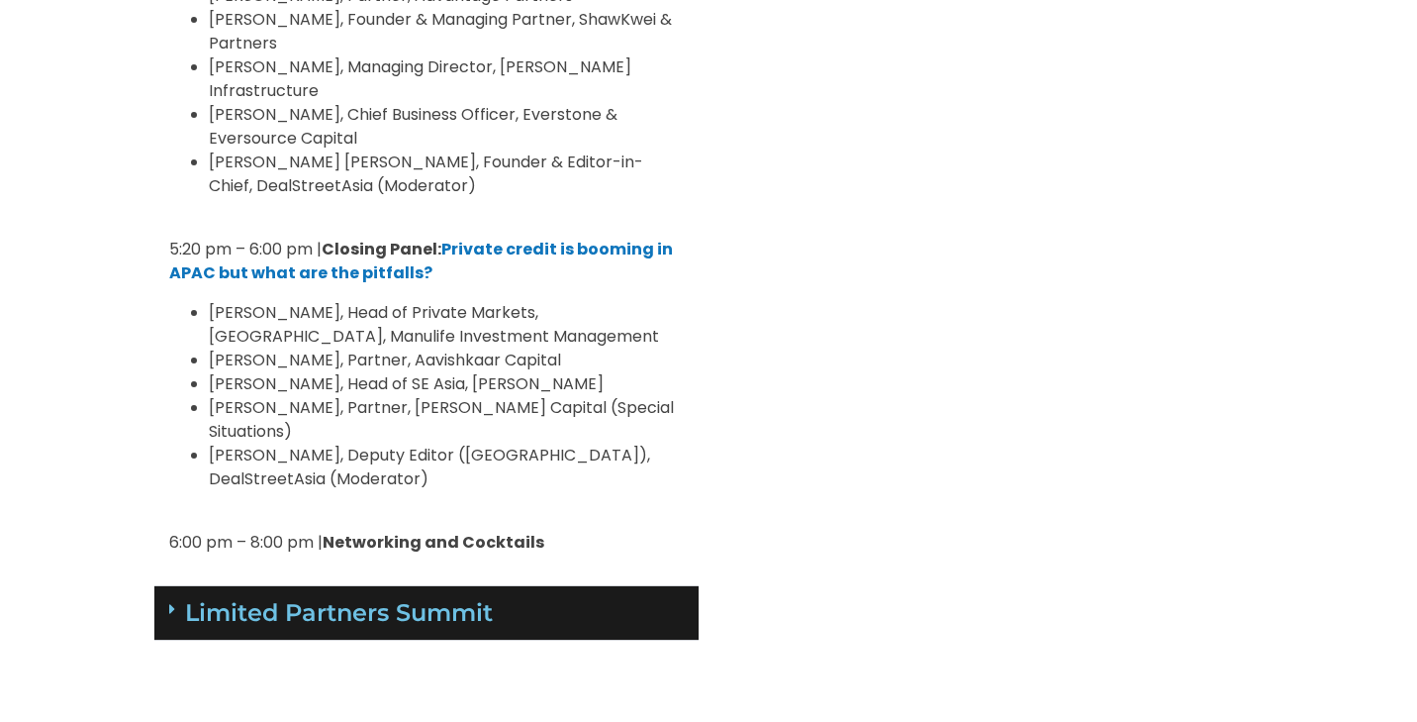
scroll to position [3238, 0]
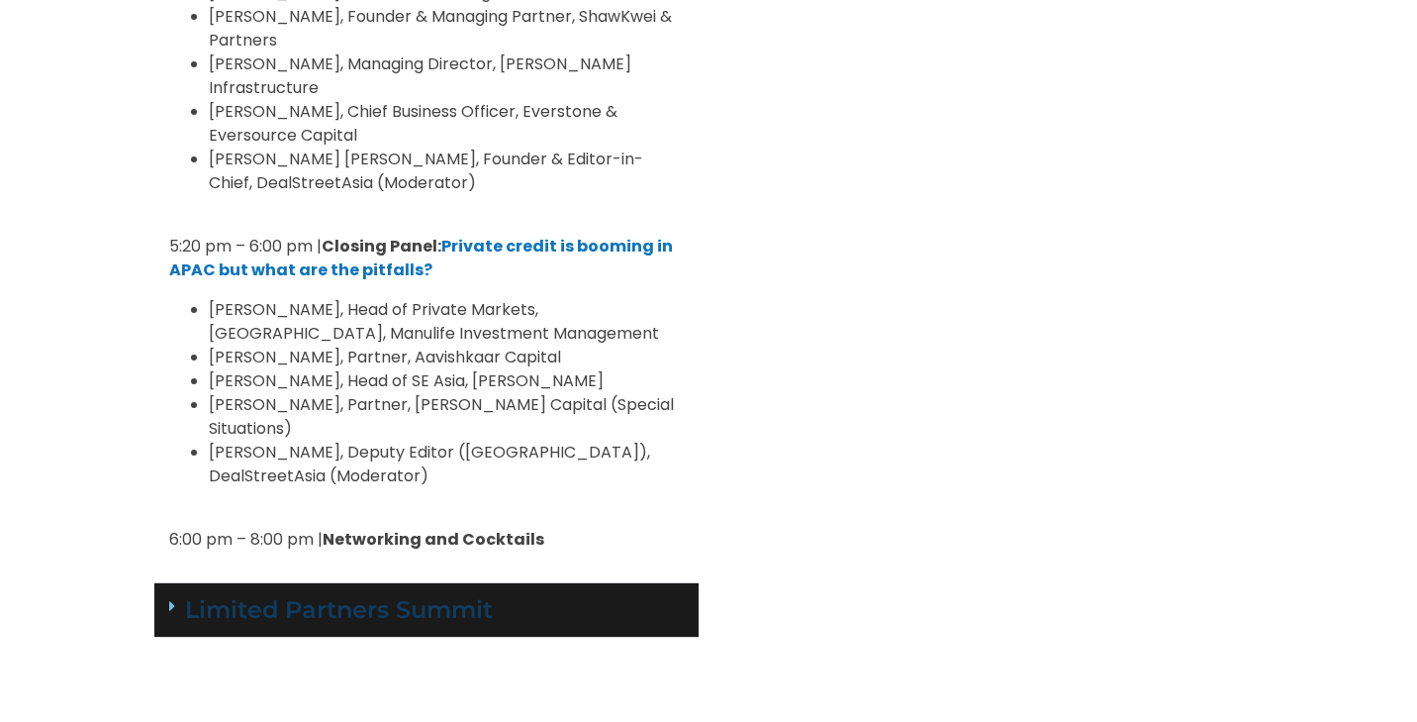
click at [459, 595] on link "Limited Partners Summit" at bounding box center [339, 609] width 308 height 29
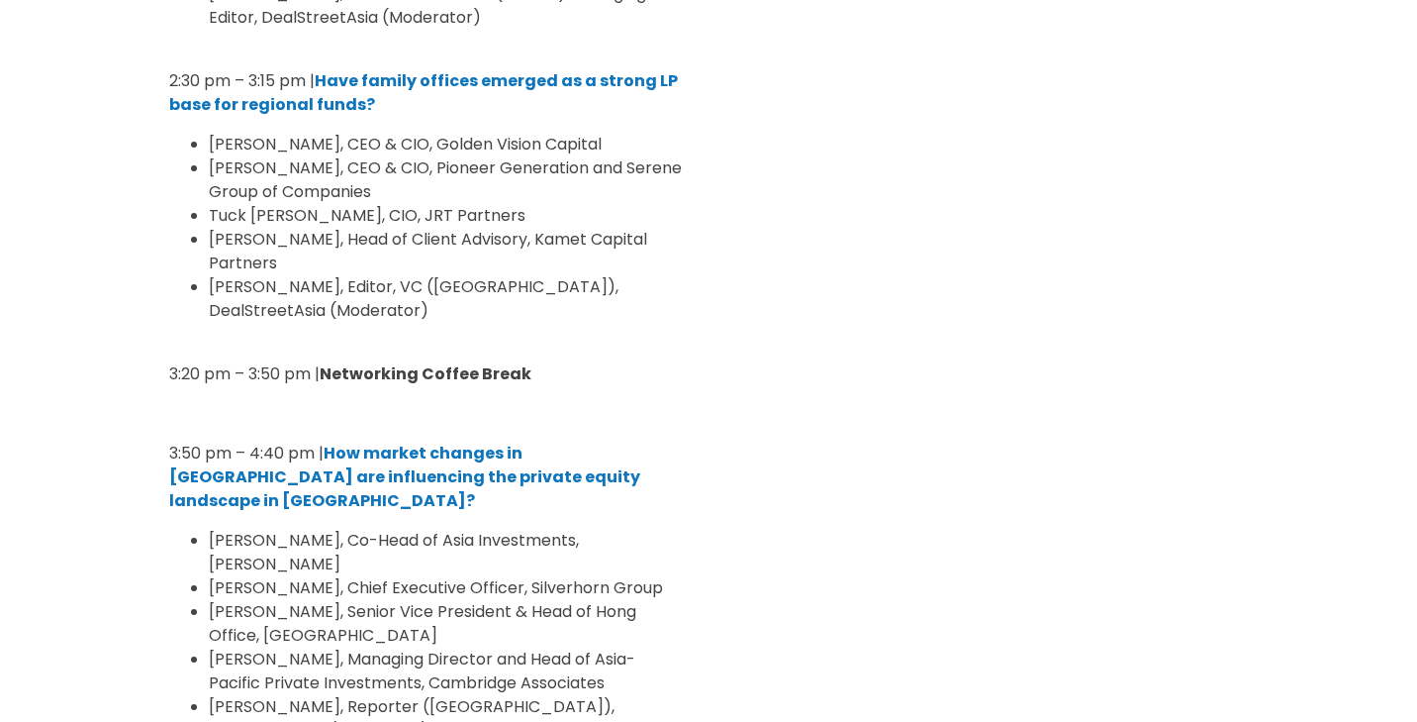
scroll to position [5113, 0]
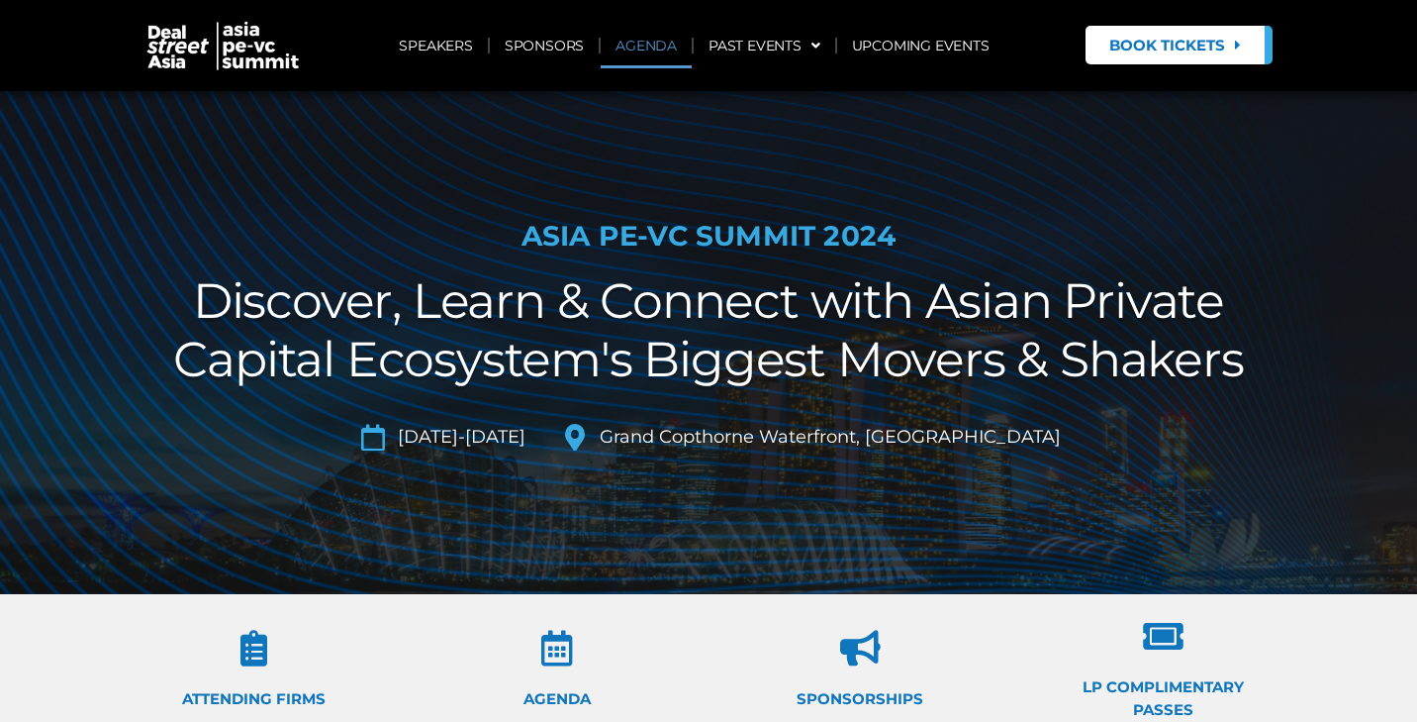
click at [643, 47] on link "AGENDA" at bounding box center [646, 46] width 91 height 46
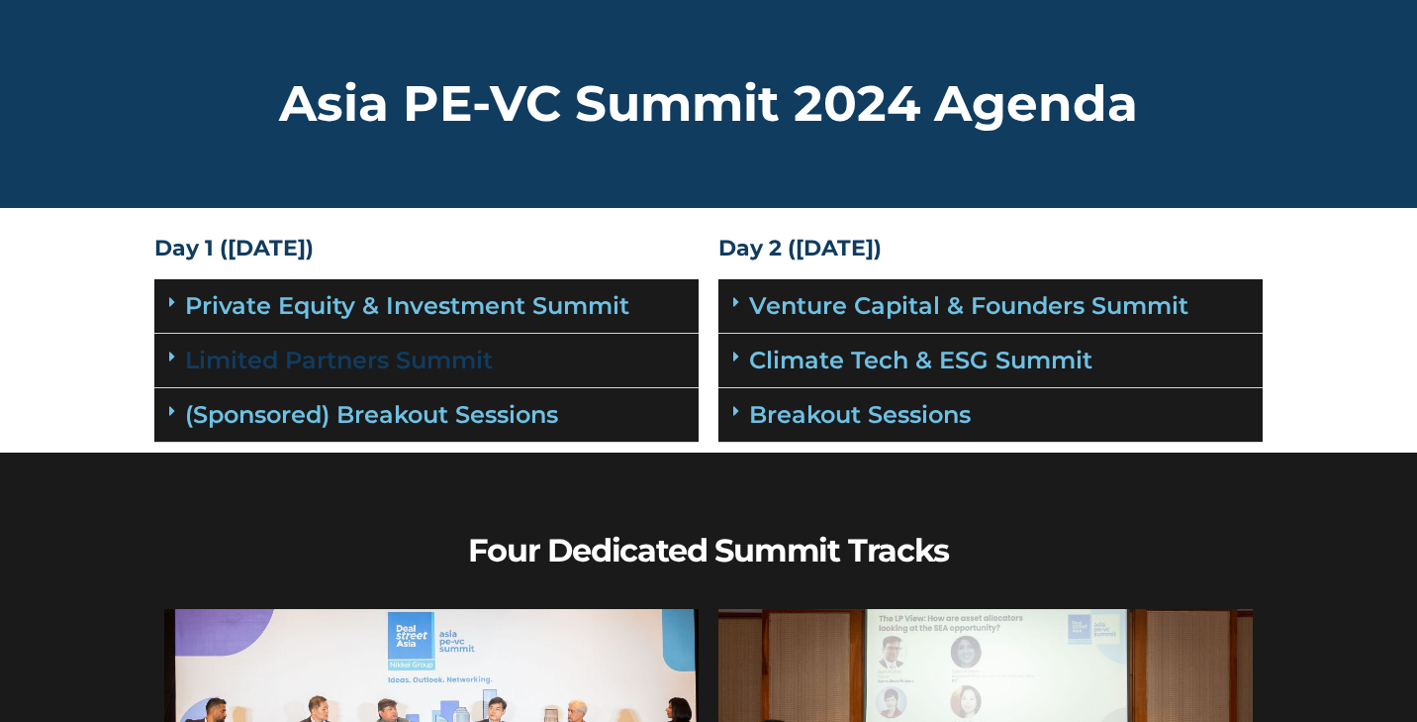
click at [418, 359] on link "Limited Partners Summit" at bounding box center [339, 359] width 308 height 29
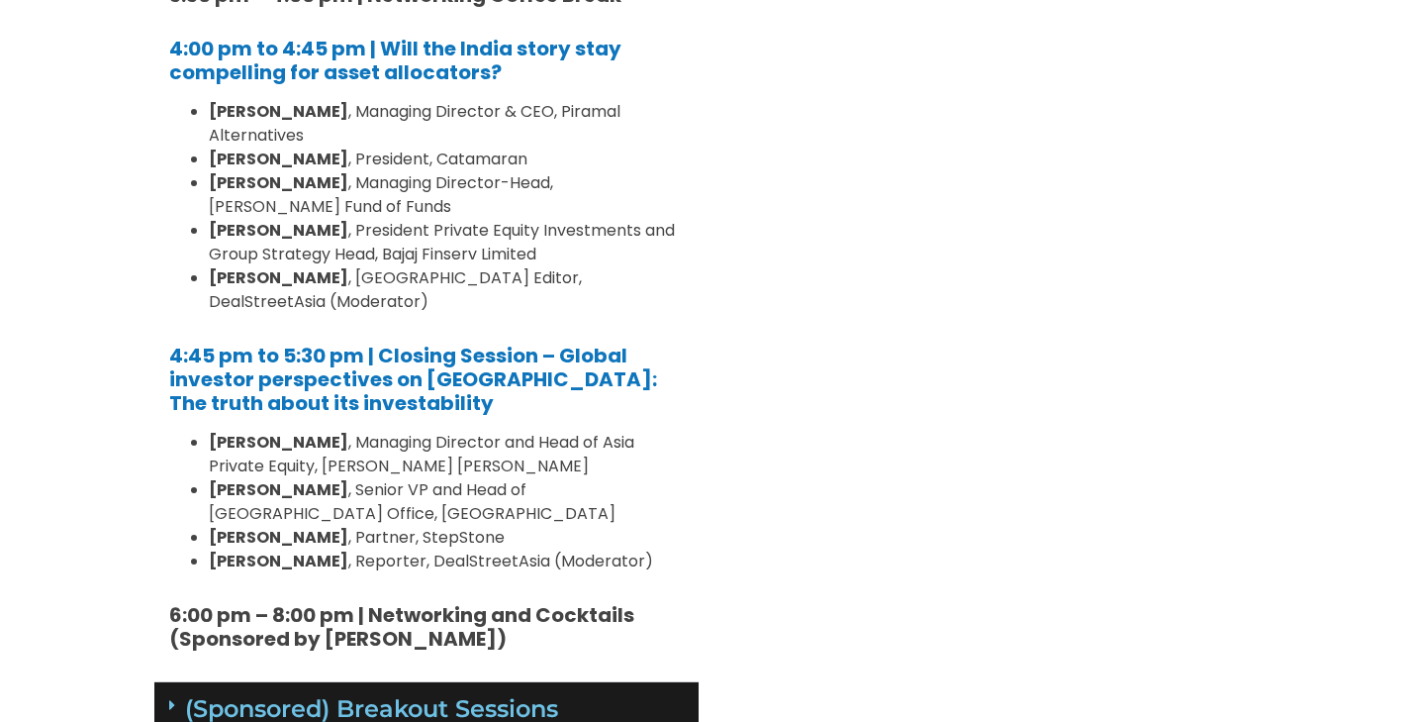
scroll to position [2173, 0]
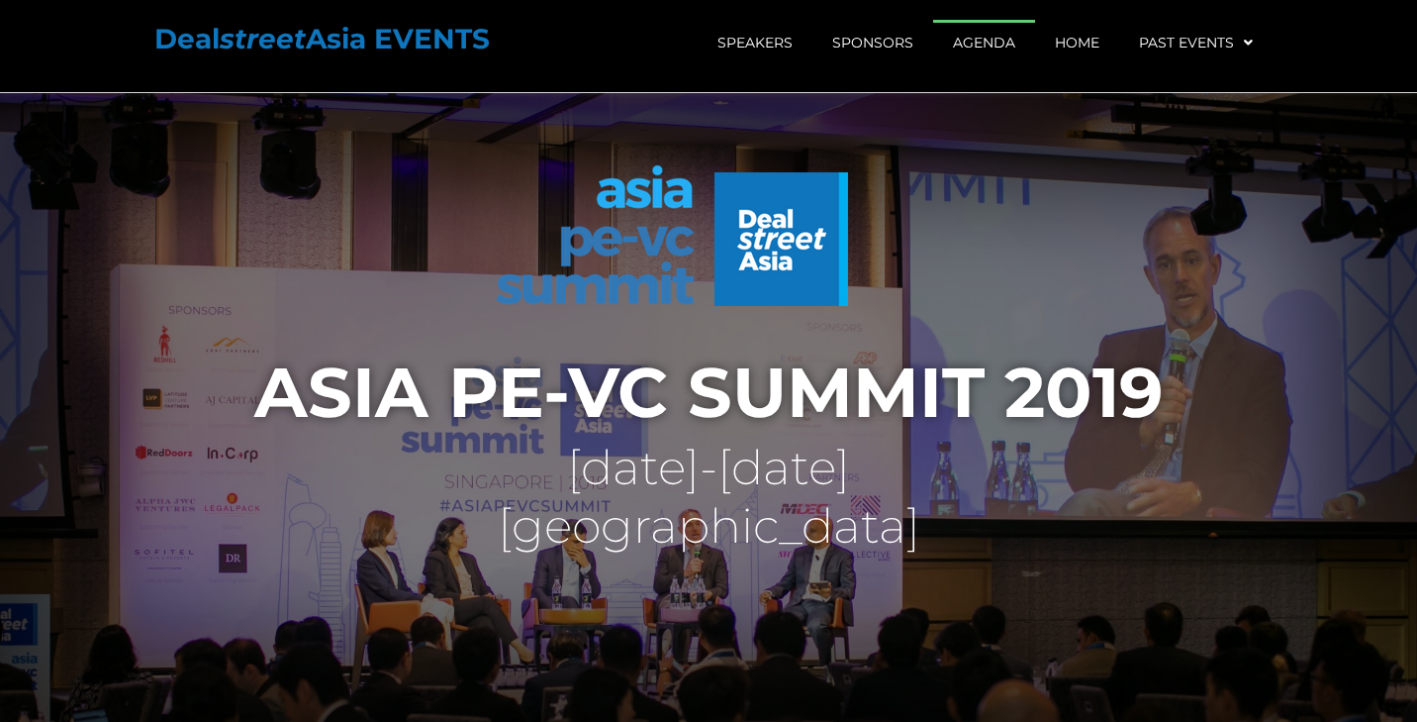
click at [998, 44] on link "Agenda" at bounding box center [984, 43] width 102 height 46
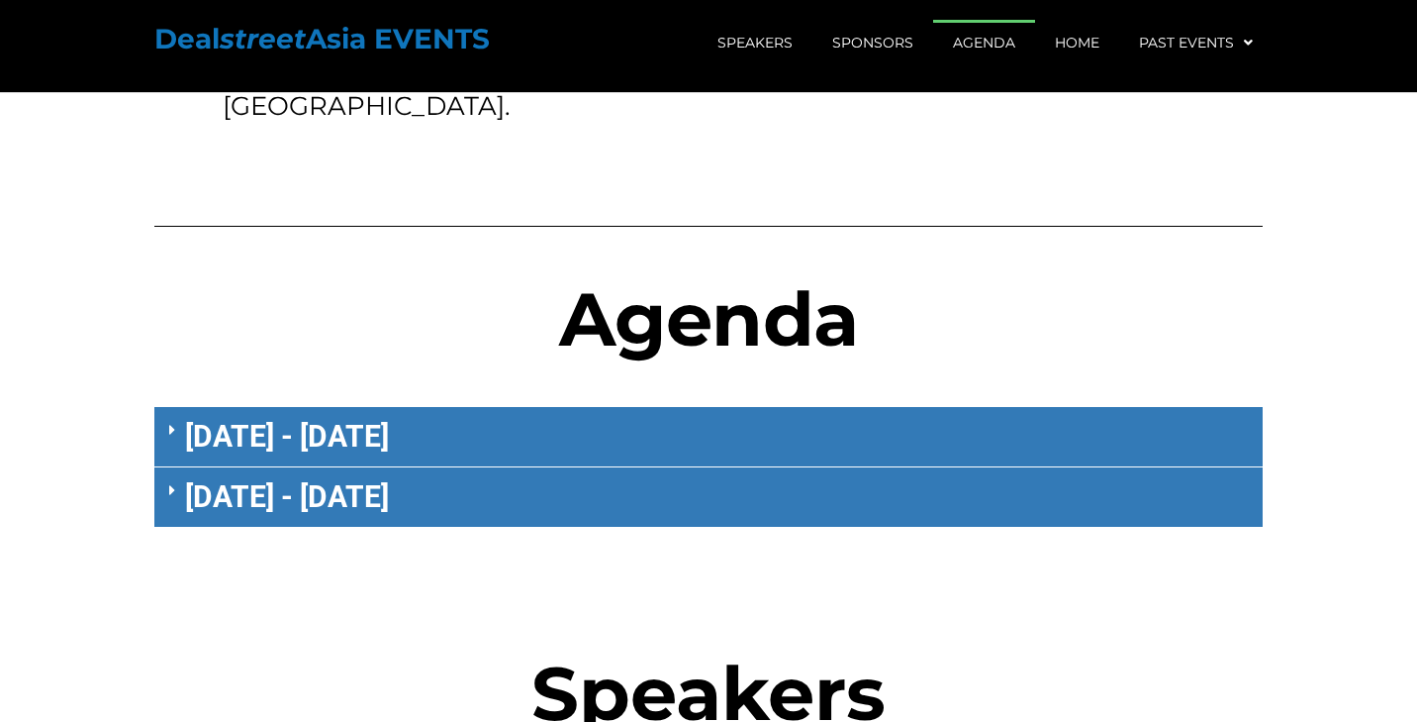
scroll to position [1130, 0]
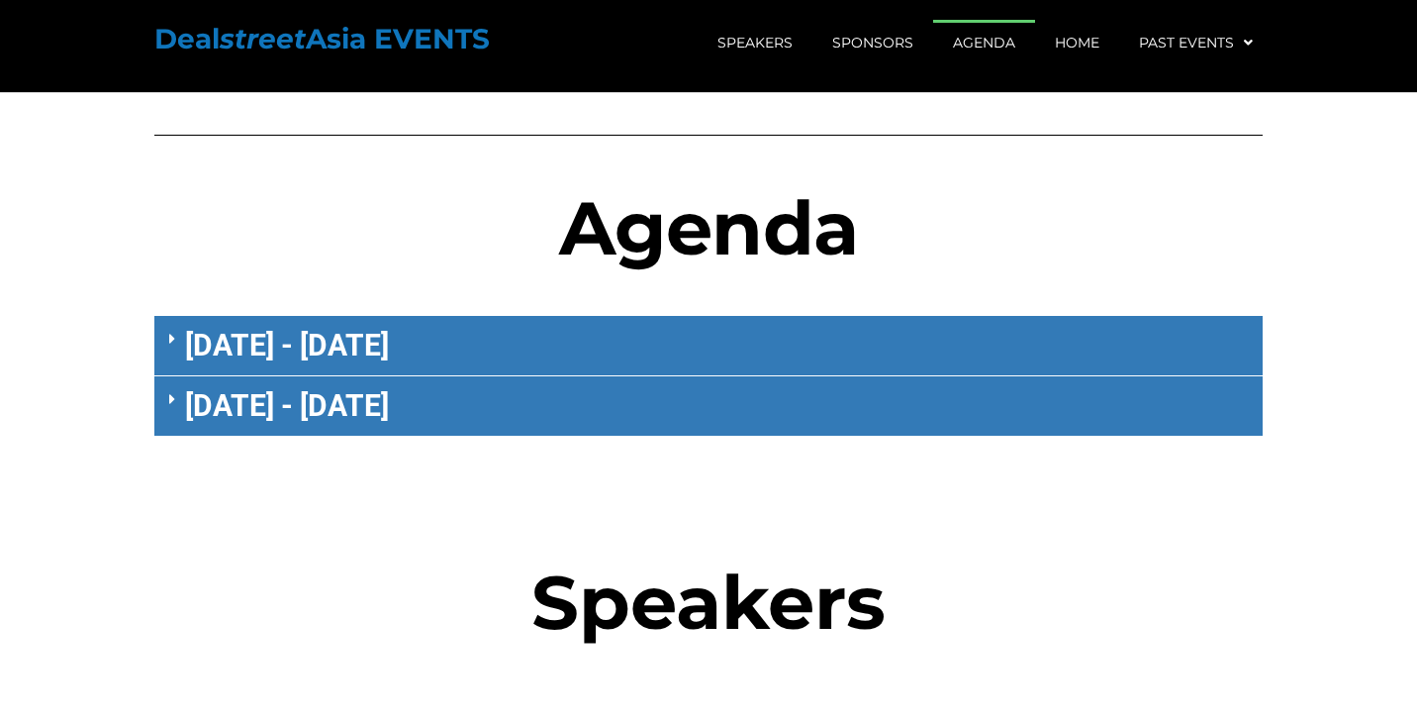
click at [389, 328] on link "[DATE] - [DATE]" at bounding box center [287, 345] width 204 height 35
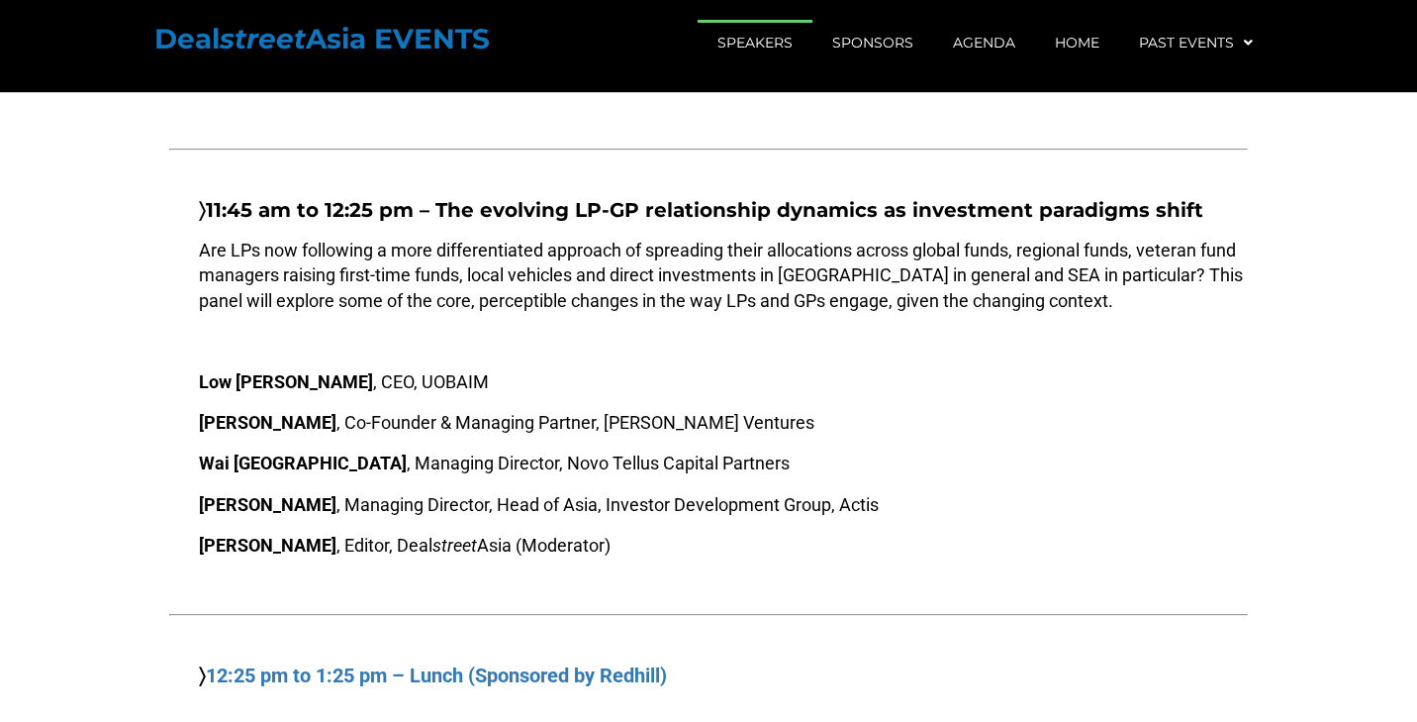
scroll to position [3523, 0]
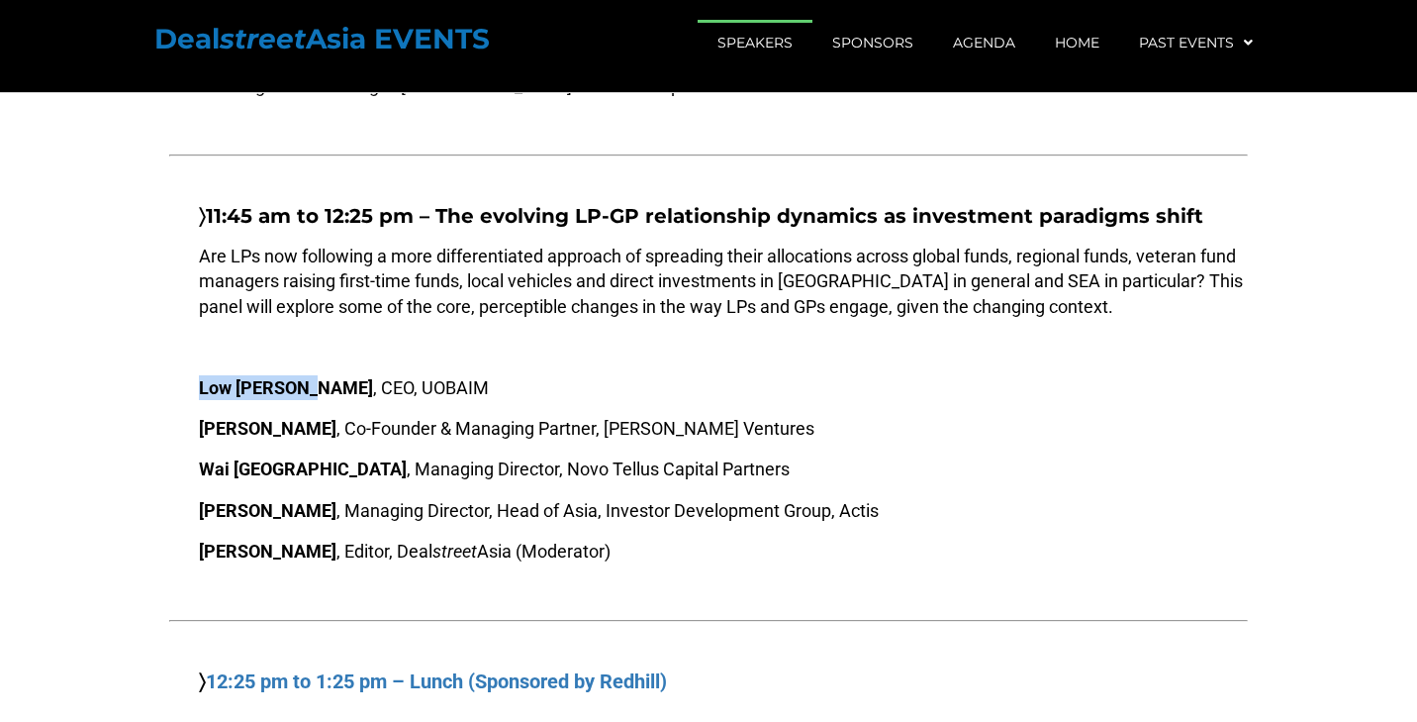
drag, startPoint x: 198, startPoint y: 297, endPoint x: 309, endPoint y: 303, distance: 111.0
click at [309, 375] on p "[PERSON_NAME] , CEO, UOBAIM" at bounding box center [708, 387] width 1079 height 25
copy b "Low [PERSON_NAME]"
